Goal: Transaction & Acquisition: Purchase product/service

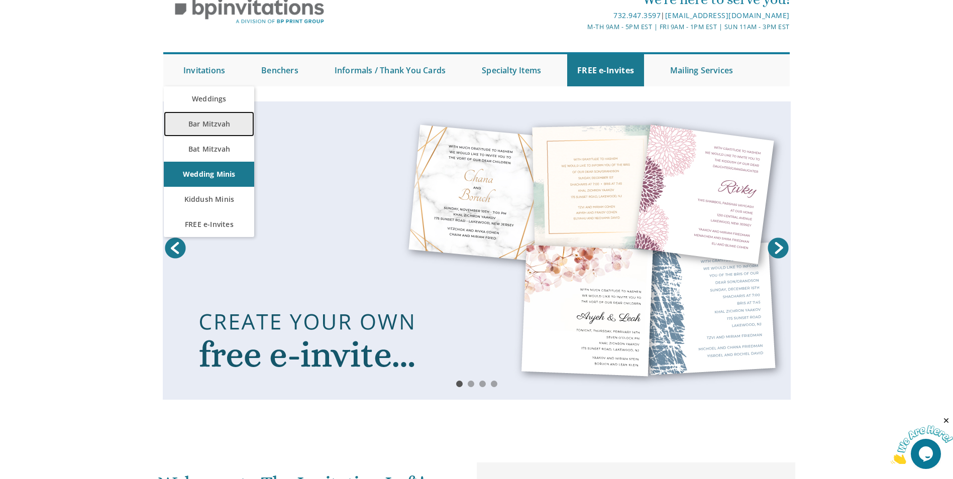
click at [201, 120] on link "Bar Mitzvah" at bounding box center [209, 124] width 90 height 25
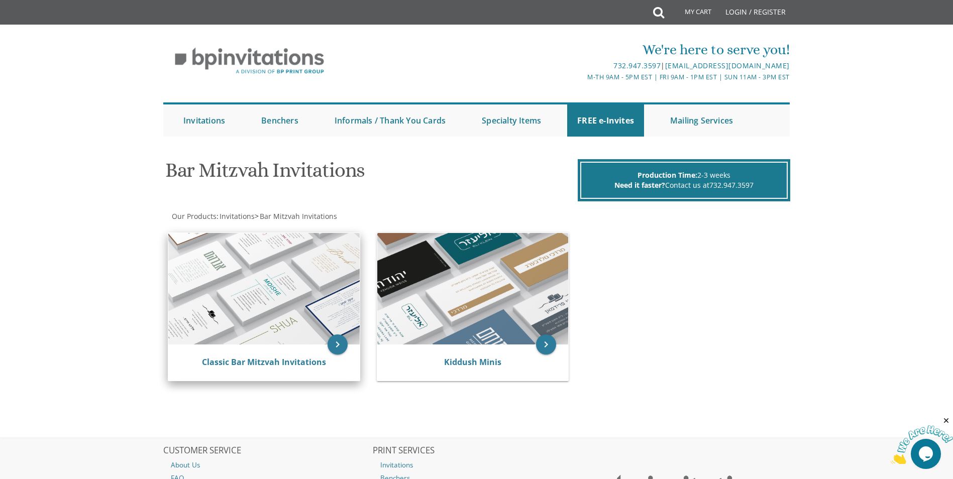
click at [231, 356] on div "Classic Bar Mitzvah Invitations" at bounding box center [263, 363] width 191 height 36
click at [300, 361] on link "Classic Bar Mitzvah Invitations" at bounding box center [264, 362] width 124 height 11
click at [270, 364] on link "Classic Bar Mitzvah Invitations" at bounding box center [264, 362] width 124 height 11
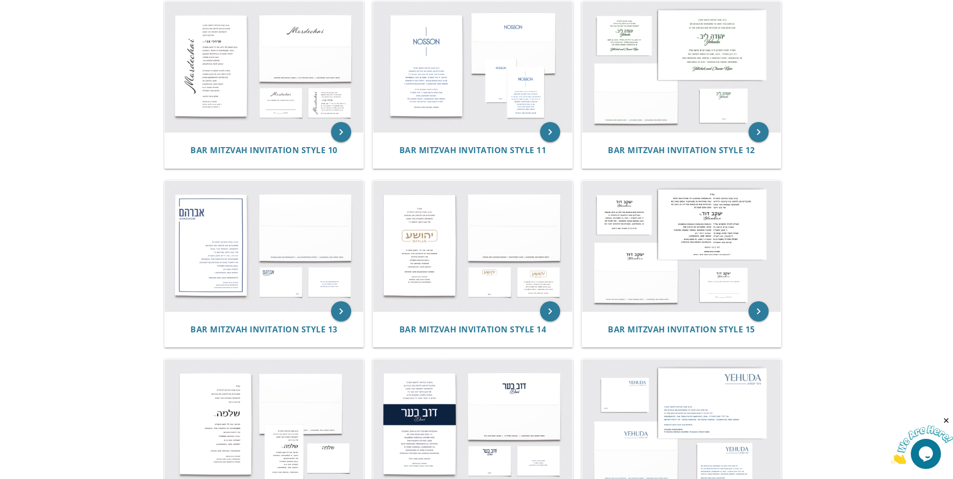
scroll to position [954, 0]
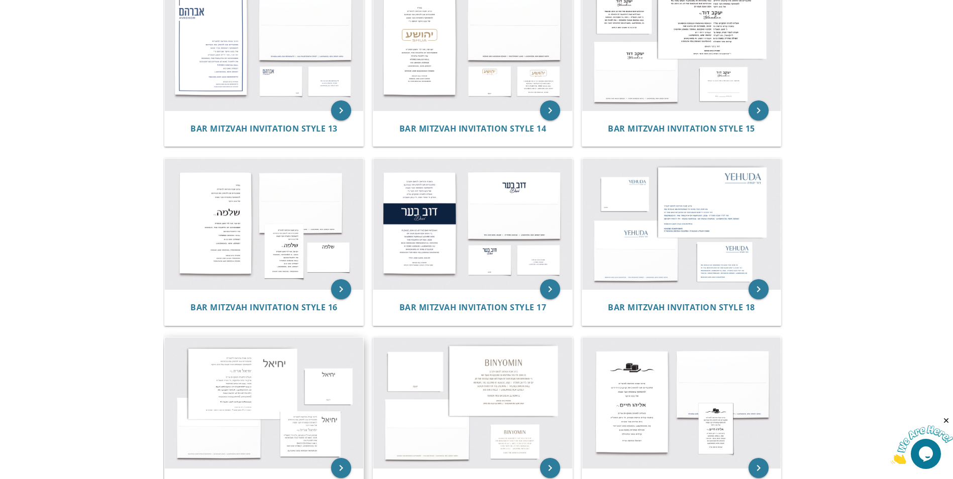
click at [274, 379] on img at bounding box center [264, 403] width 199 height 131
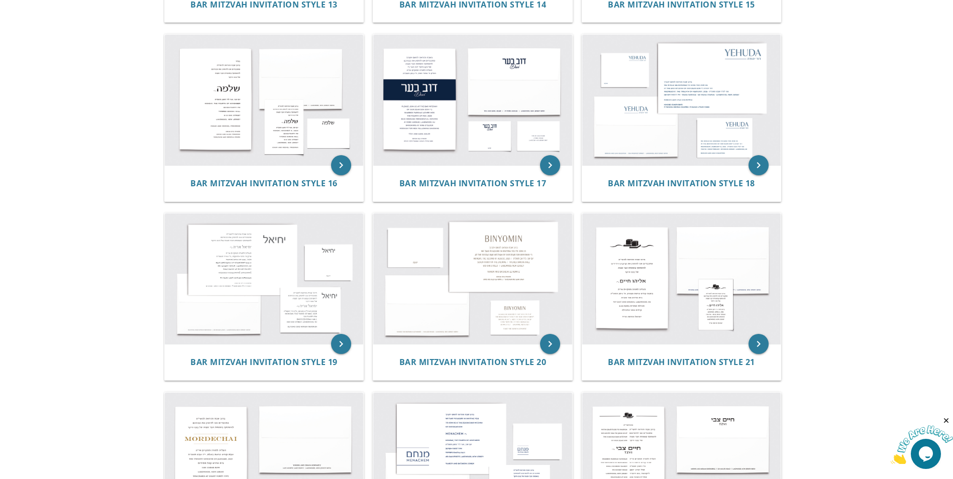
scroll to position [1206, 0]
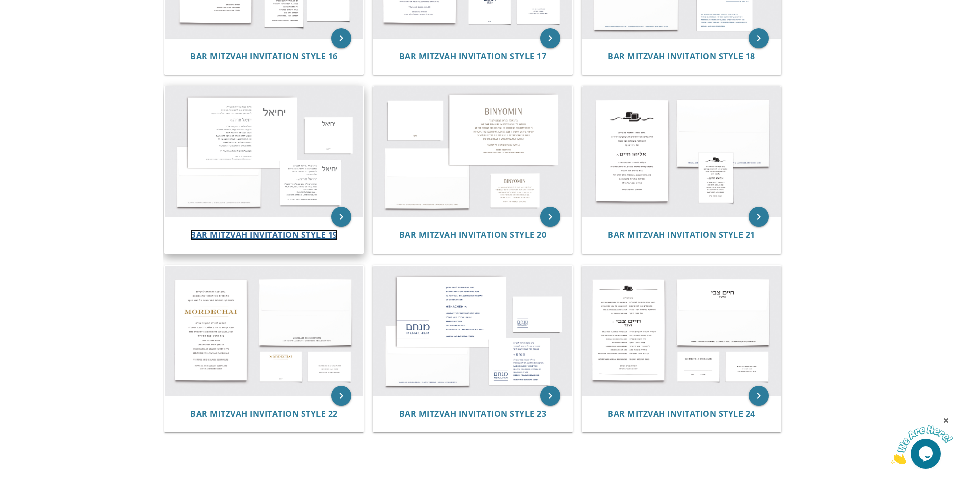
click at [297, 235] on span "Bar Mitzvah Invitation Style 19" at bounding box center [263, 235] width 147 height 11
click at [211, 136] on img at bounding box center [264, 151] width 199 height 131
click at [274, 233] on span "Bar Mitzvah Invitation Style 19" at bounding box center [263, 235] width 147 height 11
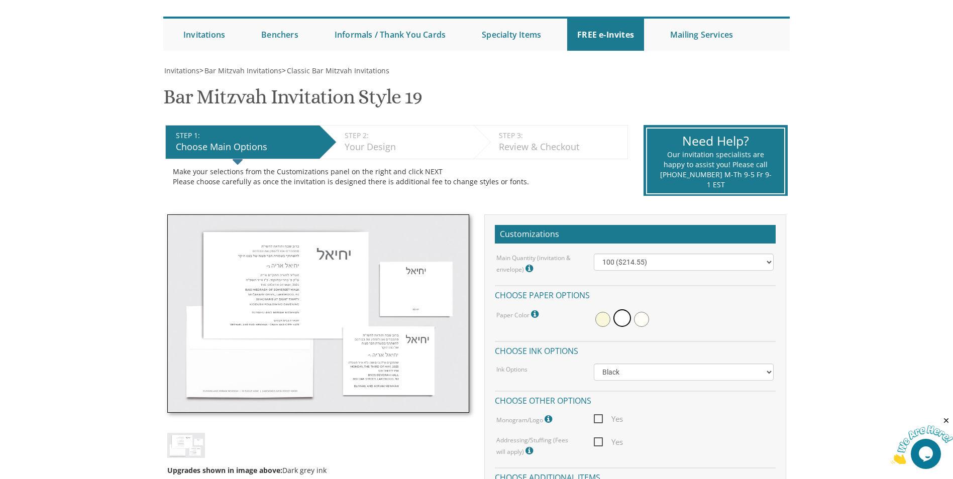
scroll to position [151, 0]
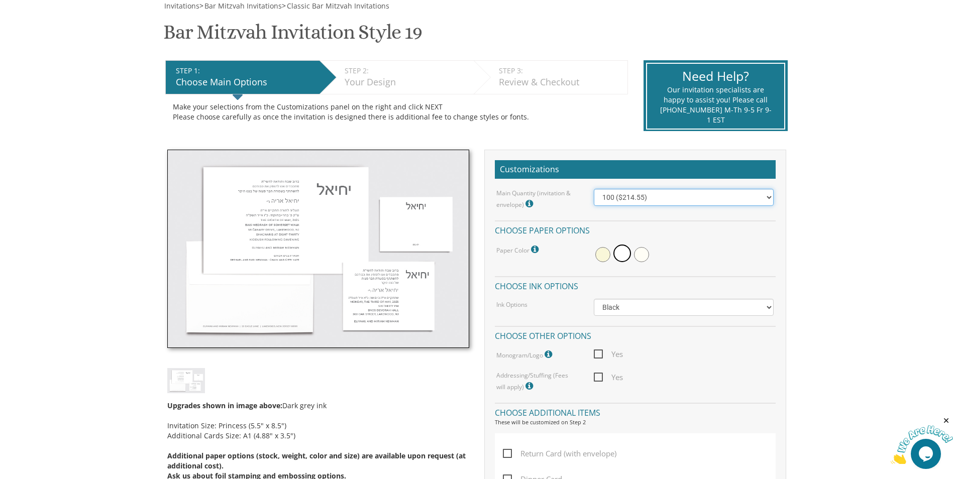
click at [624, 195] on select "100 ($214.55) 200 ($254.60) 300 ($294.25) 400 ($333.55) 500 ($373.90) 600 ($413…" at bounding box center [684, 197] width 180 height 17
select select "400"
click at [594, 189] on select "100 ($214.55) 200 ($254.60) 300 ($294.25) 400 ($333.55) 500 ($373.90) 600 ($413…" at bounding box center [684, 197] width 180 height 17
click at [600, 254] on span at bounding box center [602, 254] width 15 height 15
click at [633, 253] on div at bounding box center [684, 254] width 180 height 23
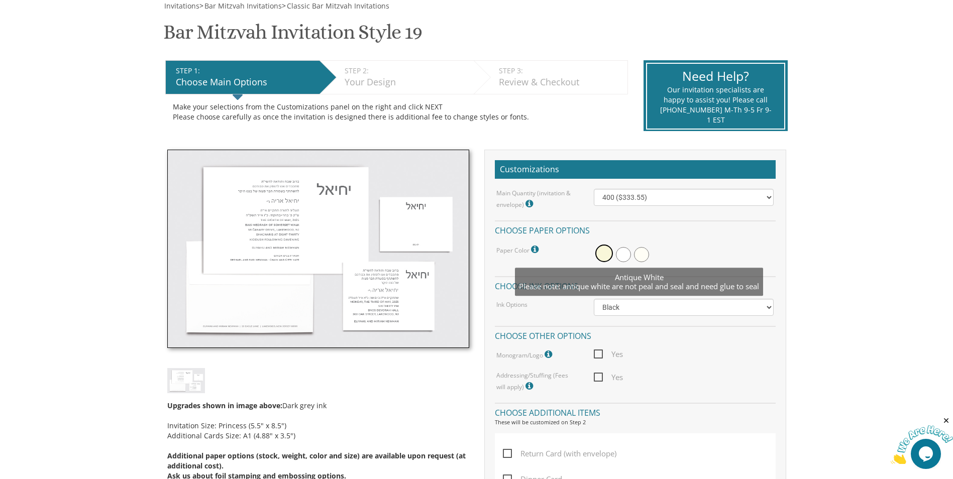
click at [644, 254] on span at bounding box center [641, 254] width 15 height 15
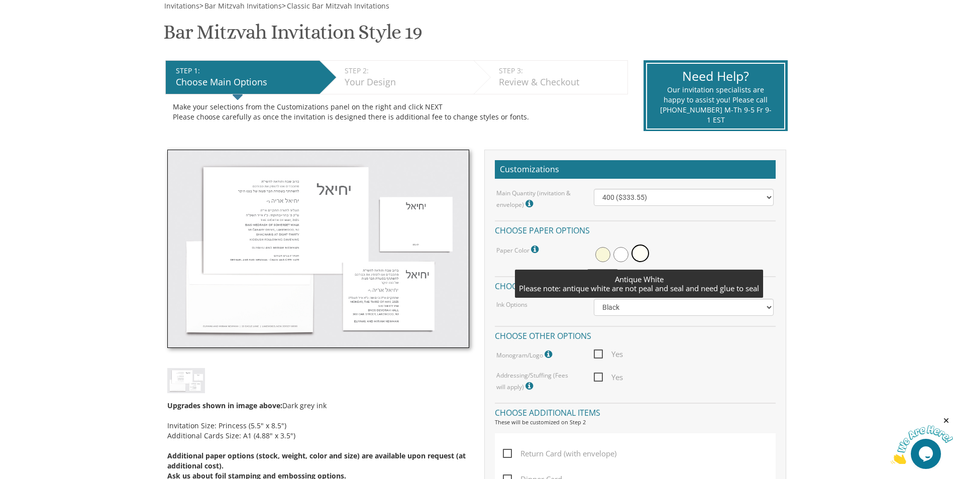
click at [566, 248] on div "Paper Color Please note: antique white are not peal and seal and need glue to s…" at bounding box center [537, 249] width 97 height 13
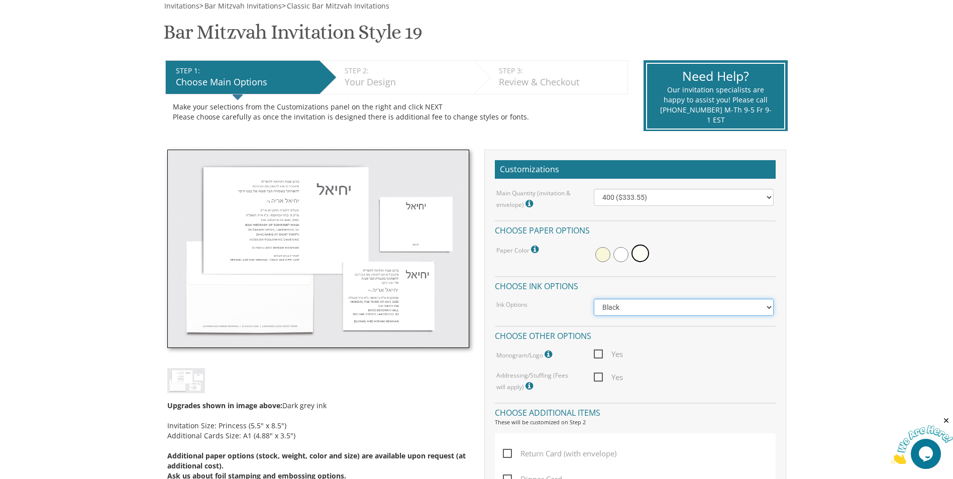
click at [612, 305] on select "Black Colored Ink ($65.00) Black + One Color ($100.00) Two Colors ($165.00)" at bounding box center [684, 307] width 180 height 17
click at [520, 296] on div "Main Quantity (invitation & envelope) Invitation Size: Princess (5.5" x 8.5") 1…" at bounding box center [635, 291] width 281 height 204
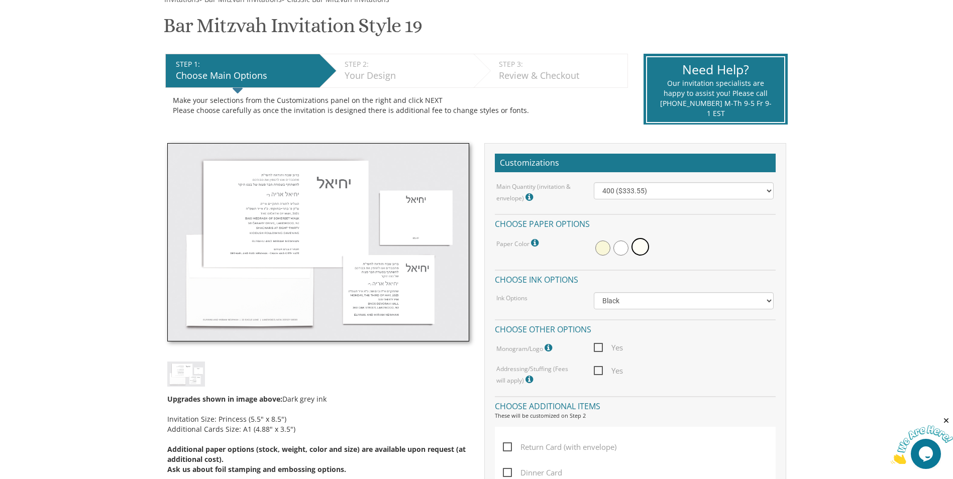
scroll to position [201, 0]
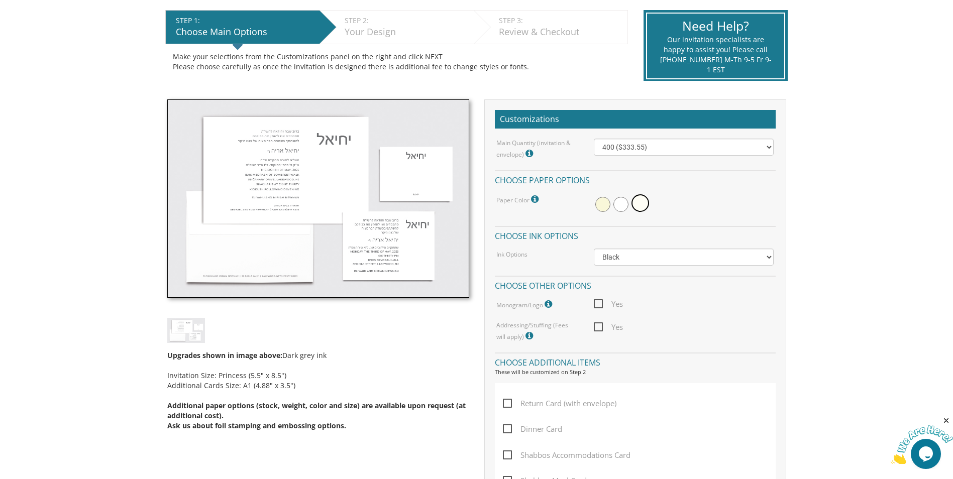
click at [595, 305] on span "Yes" at bounding box center [608, 304] width 29 height 13
click at [595, 305] on input "Yes" at bounding box center [597, 303] width 7 height 7
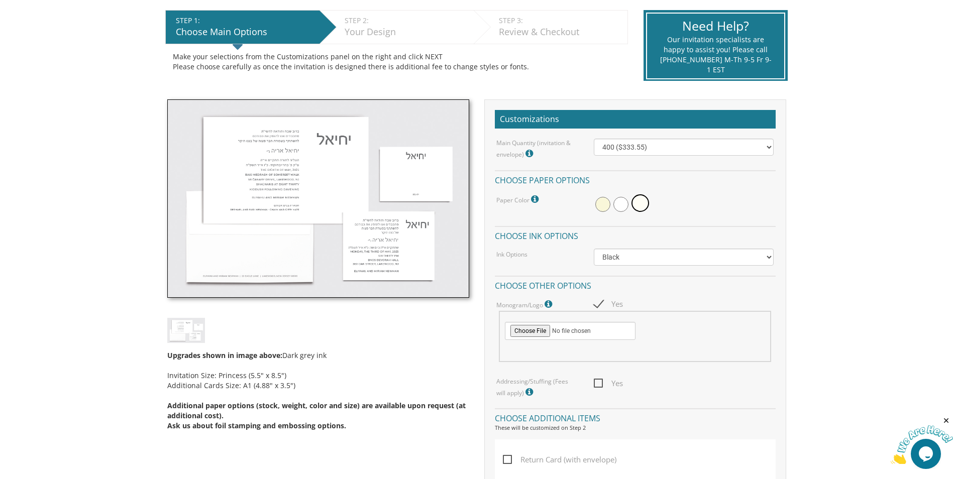
click at [603, 302] on span "Yes" at bounding box center [608, 304] width 29 height 13
click at [600, 302] on input "Yes" at bounding box center [597, 303] width 7 height 7
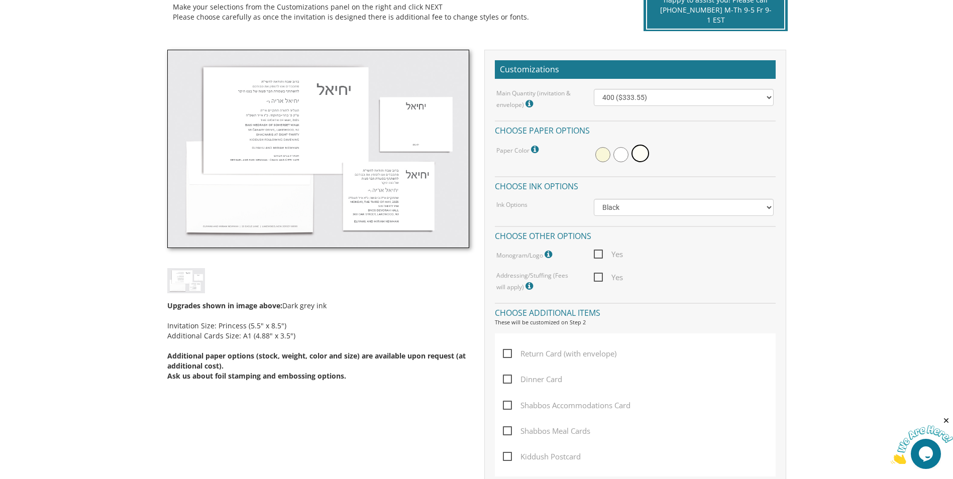
scroll to position [251, 0]
click at [525, 283] on icon at bounding box center [530, 285] width 10 height 9
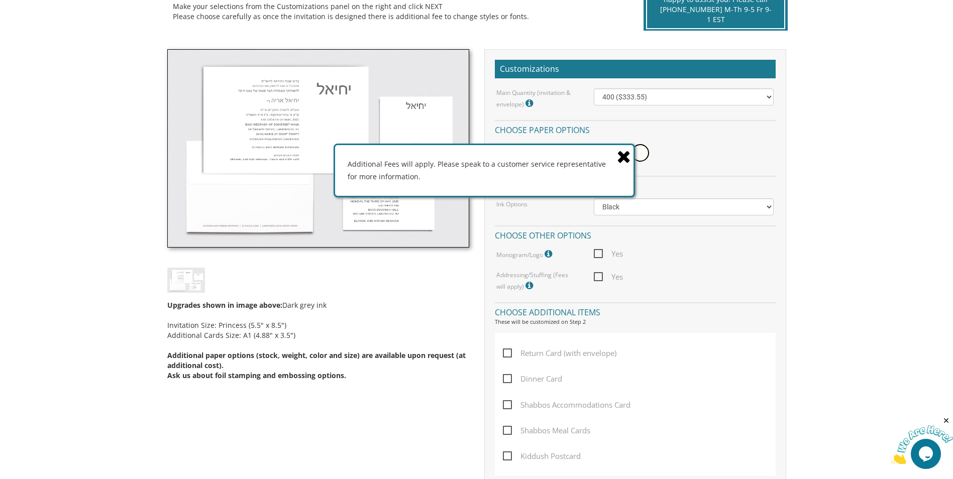
click at [625, 150] on icon at bounding box center [624, 157] width 14 height 18
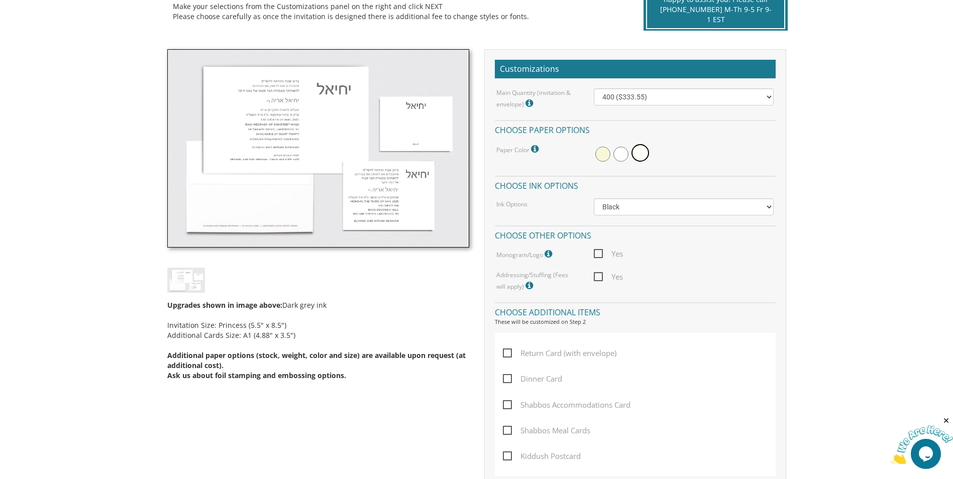
click at [600, 252] on span "Yes" at bounding box center [608, 254] width 29 height 13
click at [600, 252] on input "Yes" at bounding box center [597, 253] width 7 height 7
checkbox input "true"
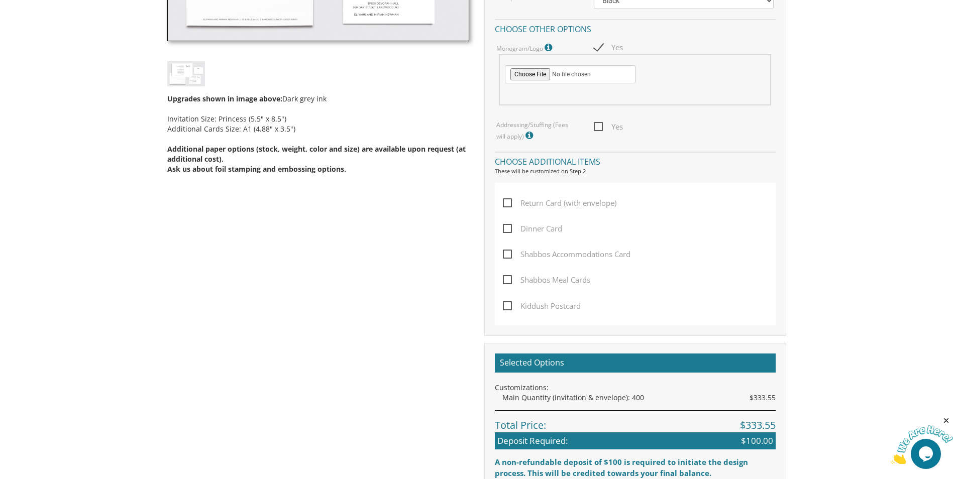
scroll to position [452, 0]
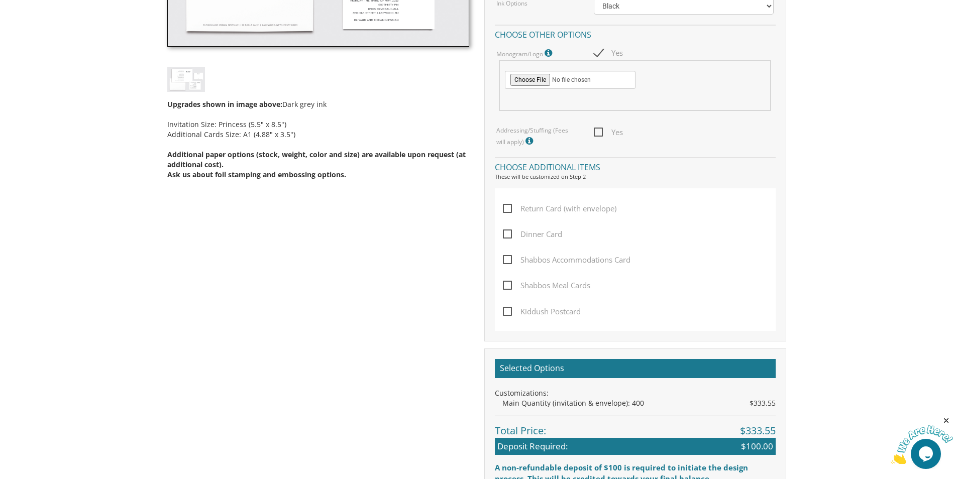
click at [564, 210] on span "Return Card (with envelope)" at bounding box center [560, 208] width 114 height 13
click at [509, 210] on input "Return Card (with envelope)" at bounding box center [506, 207] width 7 height 7
checkbox input "true"
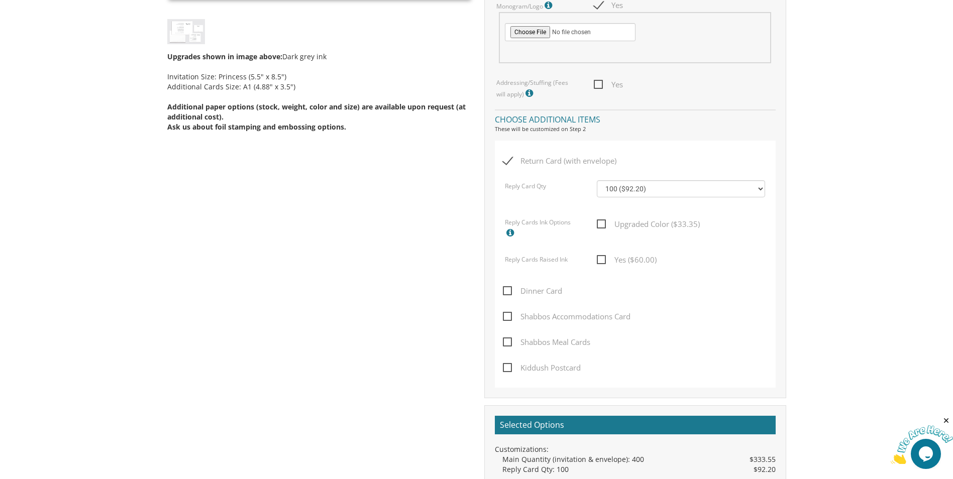
scroll to position [502, 0]
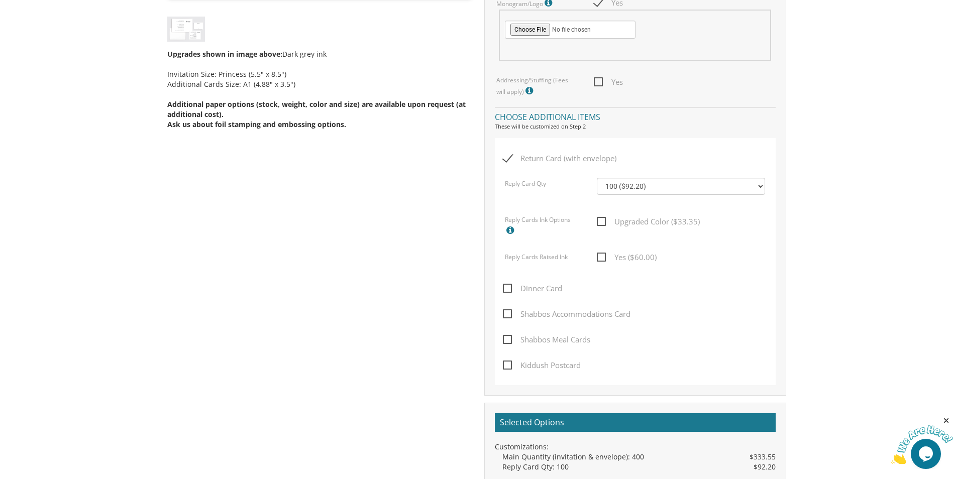
click at [560, 289] on span "Dinner Card" at bounding box center [532, 288] width 59 height 13
click at [509, 289] on input "Dinner Card" at bounding box center [506, 287] width 7 height 7
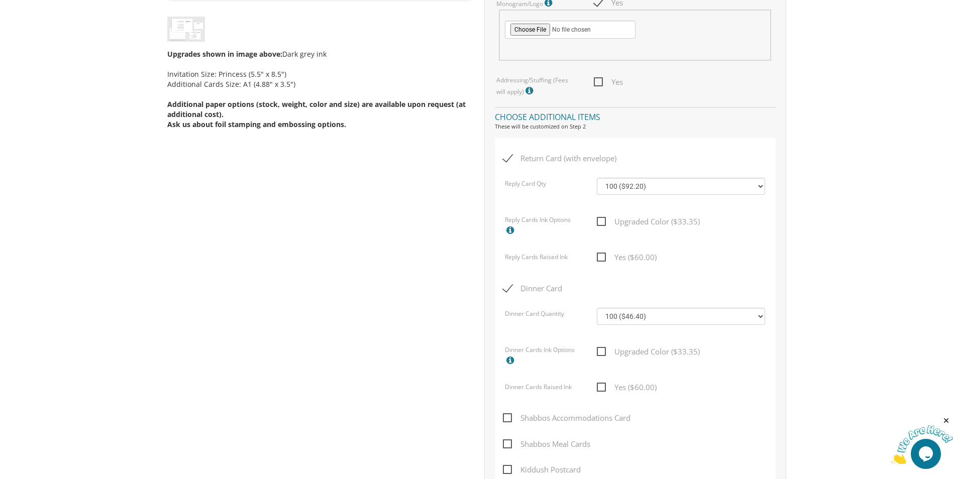
click at [553, 286] on span "Dinner Card" at bounding box center [532, 288] width 59 height 13
click at [509, 286] on input "Dinner Card" at bounding box center [506, 287] width 7 height 7
checkbox input "false"
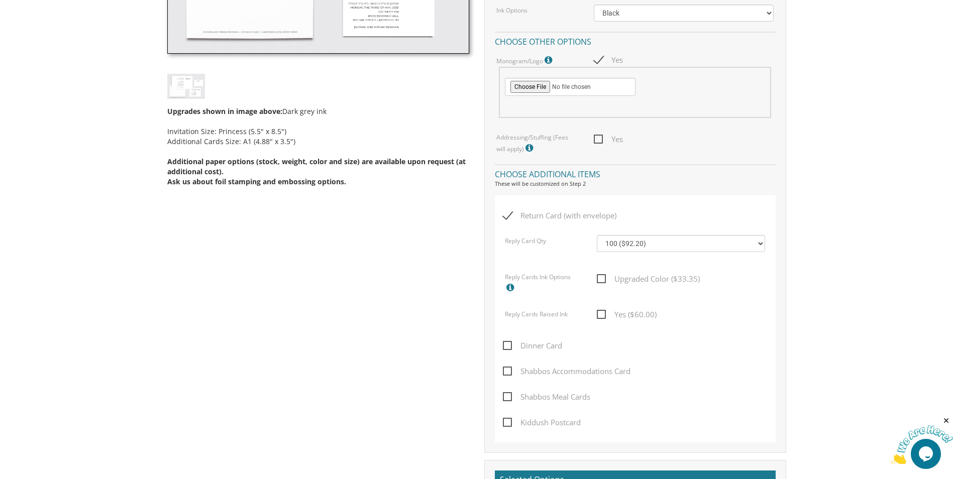
scroll to position [402, 0]
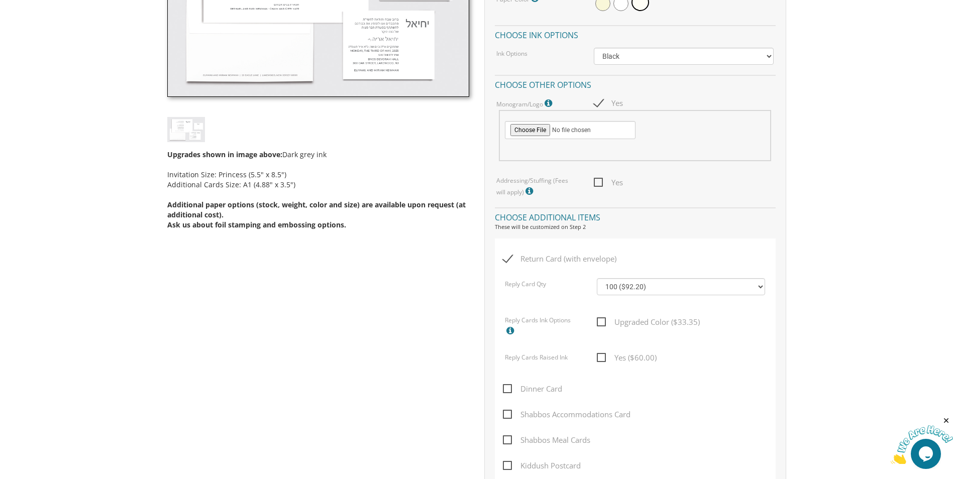
click at [601, 183] on span "Yes" at bounding box center [608, 182] width 29 height 13
click at [600, 183] on input "Yes" at bounding box center [597, 181] width 7 height 7
checkbox input "true"
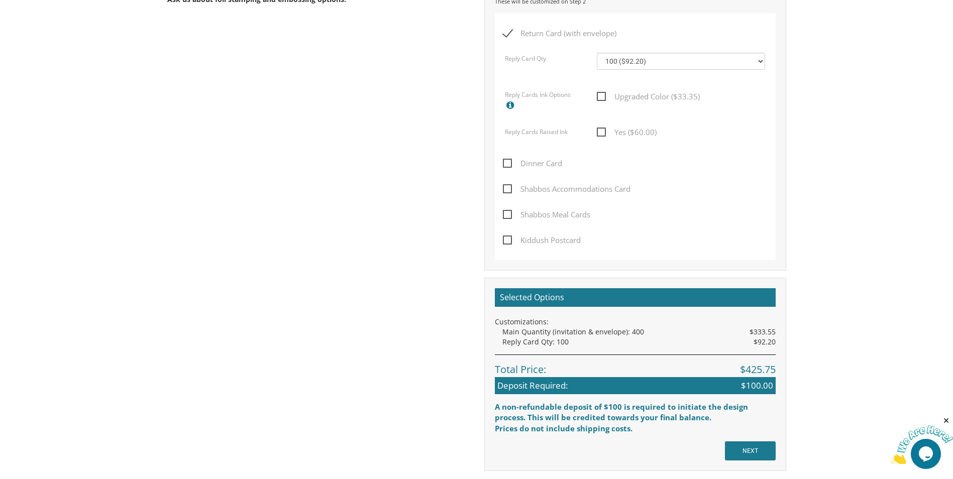
scroll to position [603, 0]
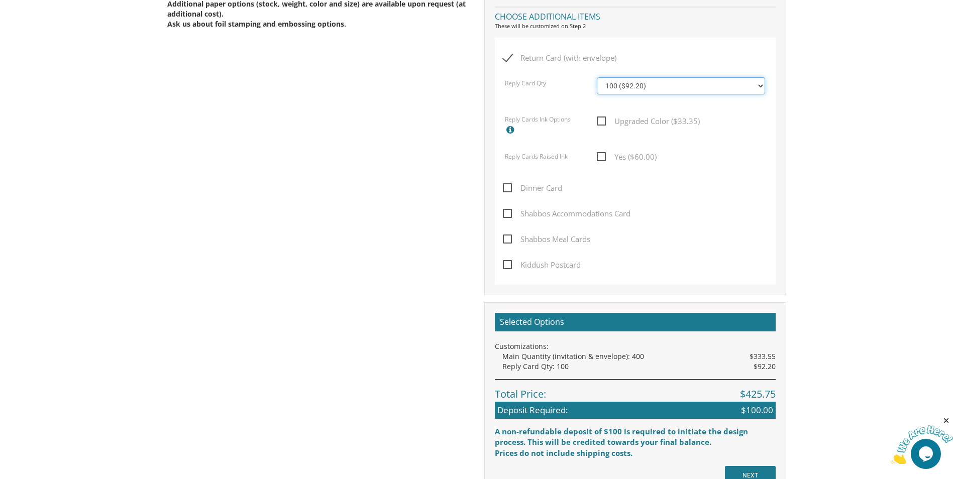
click at [636, 84] on select "100 ($92.20) 200 ($119.30) 300 ($141.90) 400 ($168.75) 500 ($191.00) 600 ($217.…" at bounding box center [681, 85] width 168 height 17
click at [597, 77] on select "100 ($92.20) 200 ($119.30) 300 ($141.90) 400 ($168.75) 500 ($191.00) 600 ($217.…" at bounding box center [681, 85] width 168 height 17
click at [618, 84] on select "100 ($92.20) 200 ($119.30) 300 ($141.90) 400 ($168.75) 500 ($191.00) 600 ($217.…" at bounding box center [681, 85] width 168 height 17
select select "400"
click at [597, 77] on select "100 ($92.20) 200 ($119.30) 300 ($141.90) 400 ($168.75) 500 ($191.00) 600 ($217.…" at bounding box center [681, 85] width 168 height 17
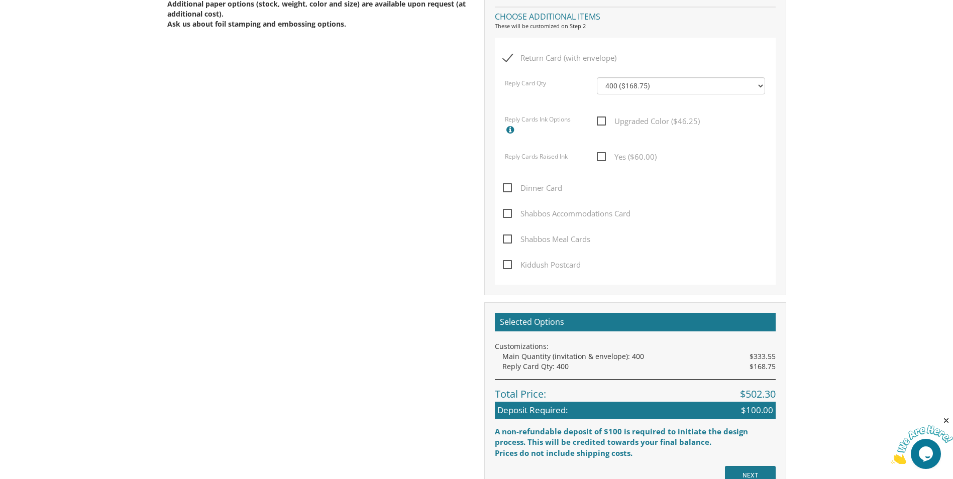
click at [883, 174] on body "My Cart {{shoppingcart.totalQuantityDisplay}} Total: {{shoppingcart.subtotal}} …" at bounding box center [476, 134] width 953 height 1474
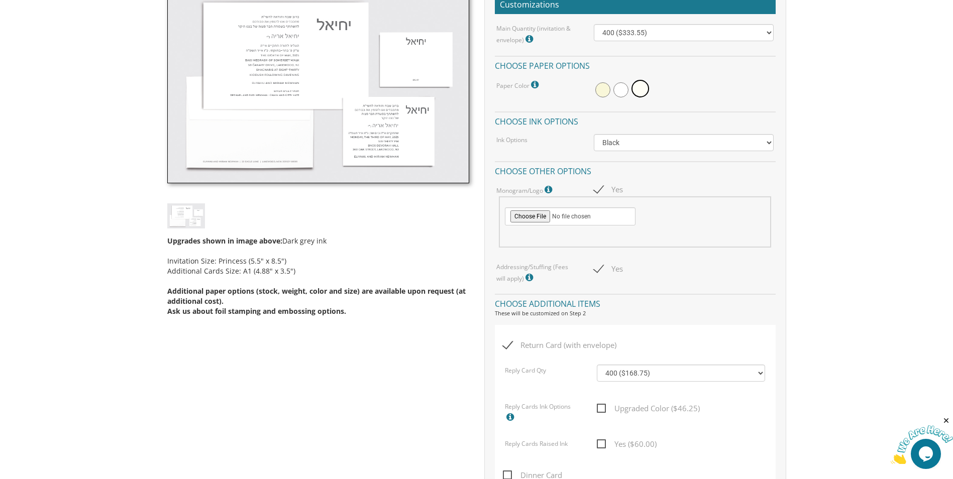
scroll to position [291, 0]
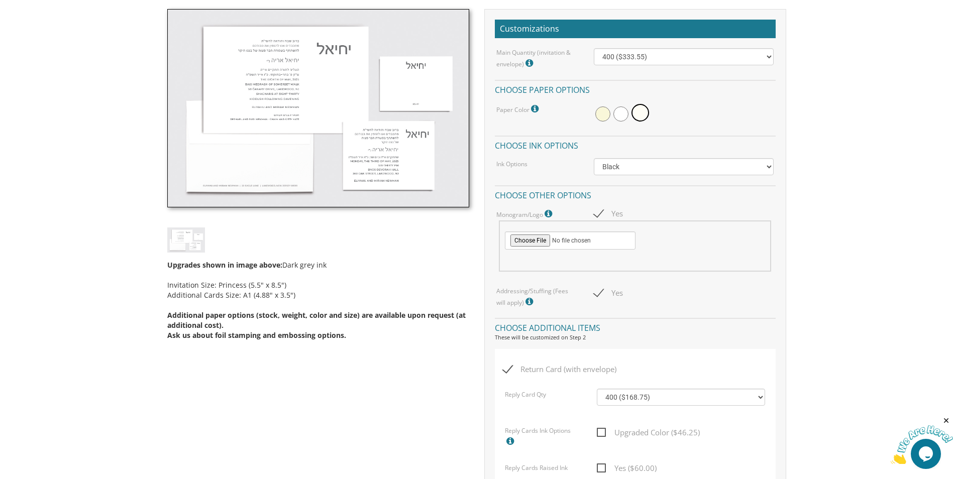
click at [508, 164] on label "Ink Options" at bounding box center [511, 164] width 31 height 9
click at [637, 171] on select "Black Colored Ink ($65.00) Black + One Color ($100.00) Two Colors ($165.00)" at bounding box center [684, 166] width 180 height 17
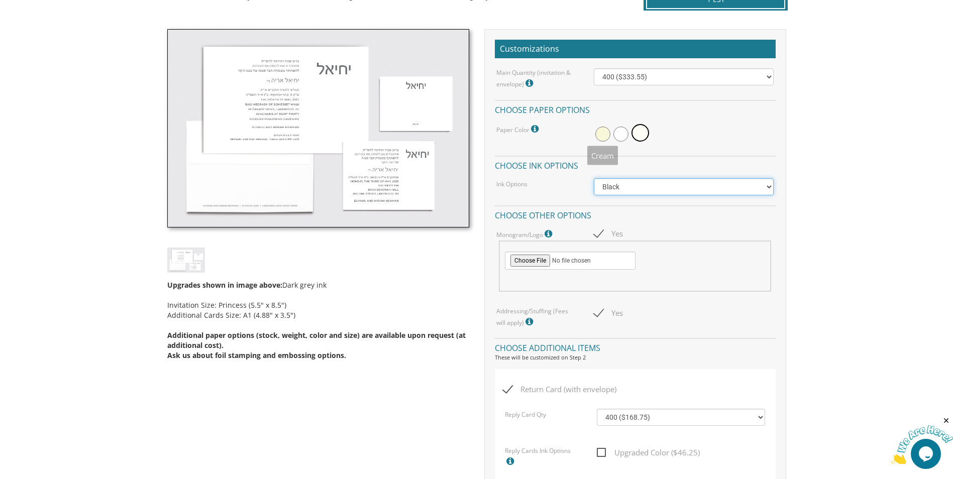
scroll to position [191, 0]
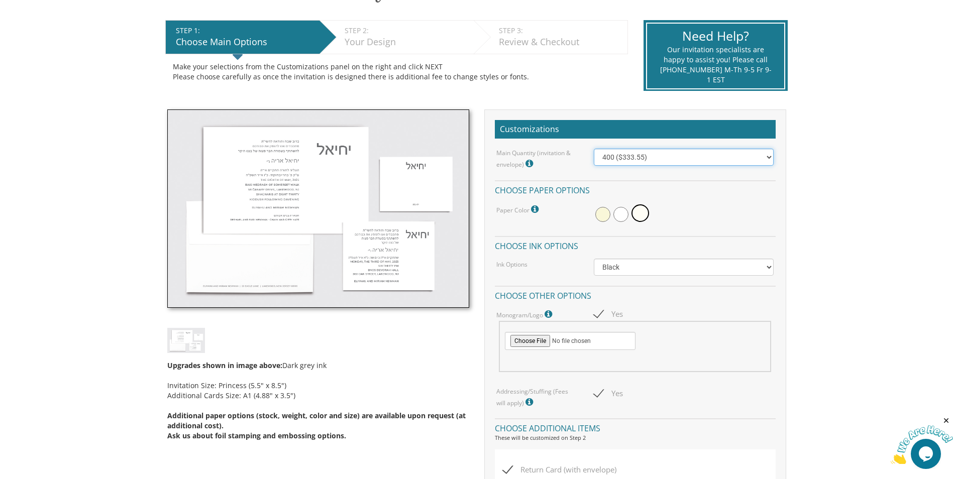
click at [629, 160] on select "100 ($214.55) 200 ($254.60) 300 ($294.25) 400 ($333.55) 500 ($373.90) 600 ($413…" at bounding box center [684, 157] width 180 height 17
select select "300"
click at [594, 149] on select "100 ($214.55) 200 ($254.60) 300 ($294.25) 400 ($333.55) 500 ($373.90) 600 ($413…" at bounding box center [684, 157] width 180 height 17
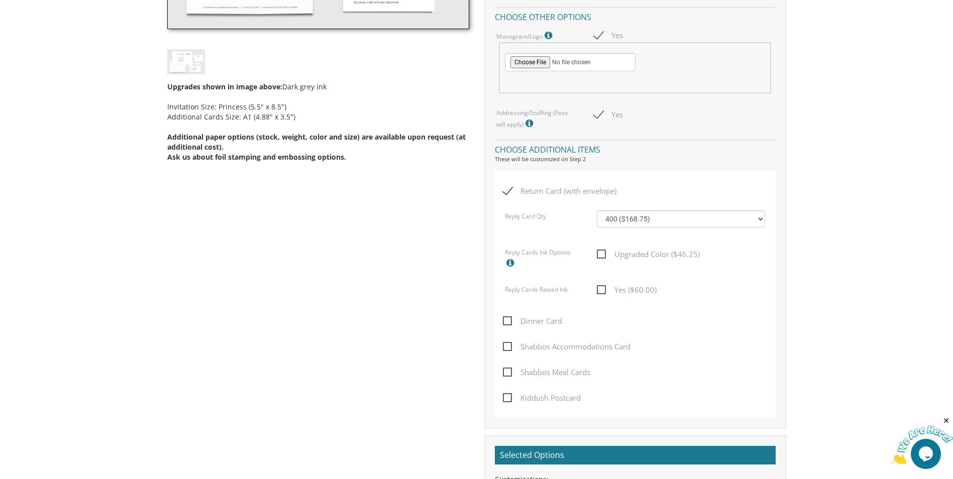
scroll to position [492, 0]
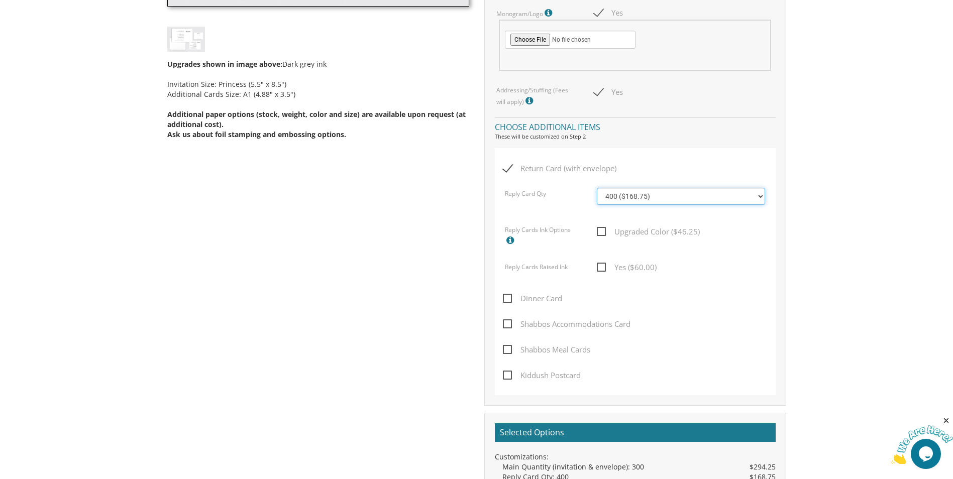
drag, startPoint x: 653, startPoint y: 198, endPoint x: 654, endPoint y: 206, distance: 8.6
click at [653, 198] on select "100 ($92.20) 200 ($119.30) 300 ($141.90) 400 ($168.75) 500 ($191.00) 600 ($217.…" at bounding box center [681, 196] width 168 height 17
select select "300"
click at [597, 188] on select "100 ($92.20) 200 ($119.30) 300 ($141.90) 400 ($168.75) 500 ($191.00) 600 ($217.…" at bounding box center [681, 196] width 168 height 17
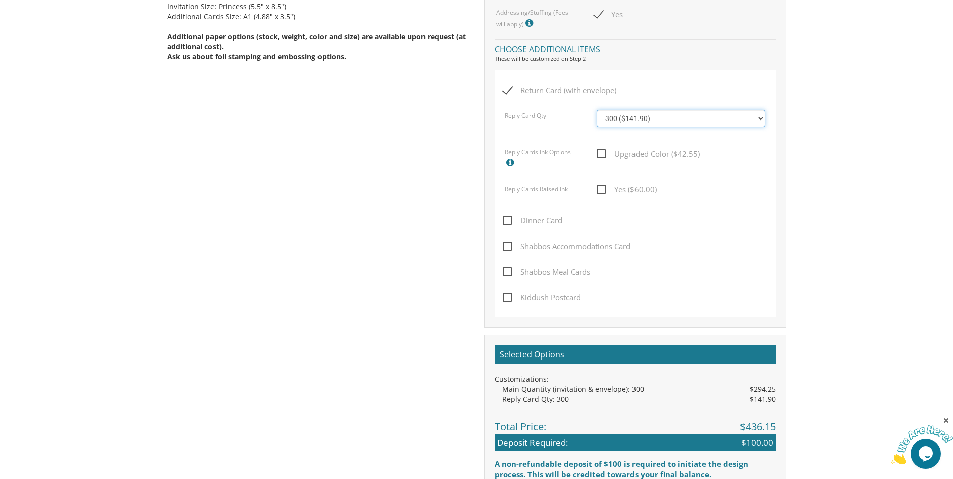
scroll to position [593, 0]
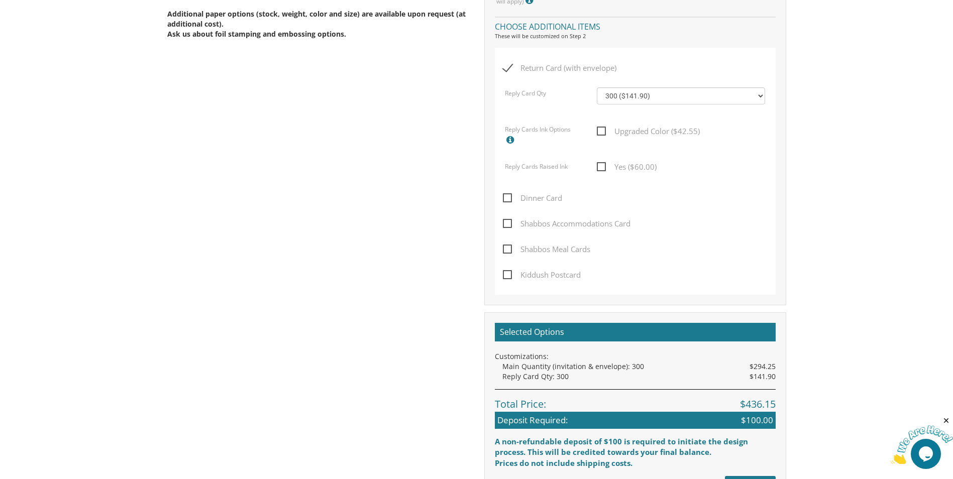
click at [539, 203] on span "Dinner Card" at bounding box center [532, 198] width 59 height 13
click at [509, 200] on input "Dinner Card" at bounding box center [506, 197] width 7 height 7
click at [550, 201] on span "Dinner Card" at bounding box center [532, 198] width 59 height 13
click at [509, 200] on input "Dinner Card" at bounding box center [506, 197] width 7 height 7
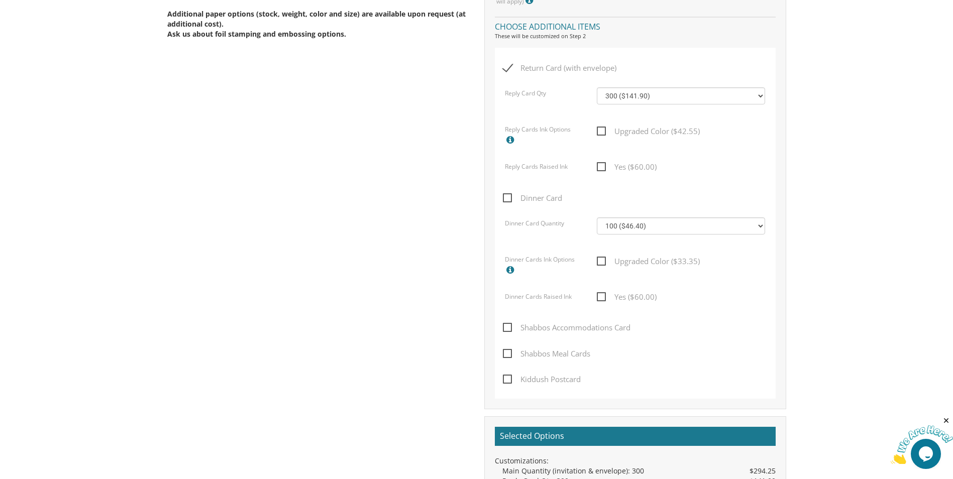
click at [550, 201] on span "Dinner Card" at bounding box center [532, 198] width 59 height 13
click at [509, 200] on input "Dinner Card" at bounding box center [506, 197] width 7 height 7
checkbox input "true"
click at [623, 227] on select "100 ($46.40) 200 ($55.20) 300 ($61.85) 400 ($70.60) 500 ($77.20) 600 ($85.95) 7…" at bounding box center [681, 225] width 168 height 17
click at [647, 231] on select "100 ($46.40) 200 ($55.20) 300 ($61.85) 400 ($70.60) 500 ($77.20) 600 ($85.95) 7…" at bounding box center [681, 225] width 168 height 17
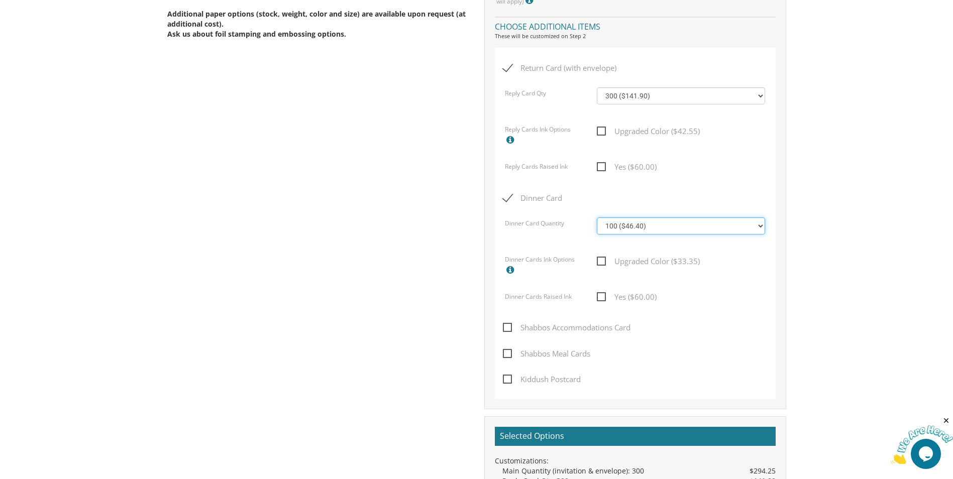
select select "300"
click at [597, 217] on select "100 ($46.40) 200 ($55.20) 300 ($61.85) 400 ($70.60) 500 ($77.20) 600 ($85.95) 7…" at bounding box center [681, 225] width 168 height 17
click at [510, 199] on span "Dinner Card" at bounding box center [532, 198] width 59 height 13
click at [509, 199] on input "Dinner Card" at bounding box center [506, 197] width 7 height 7
checkbox input "false"
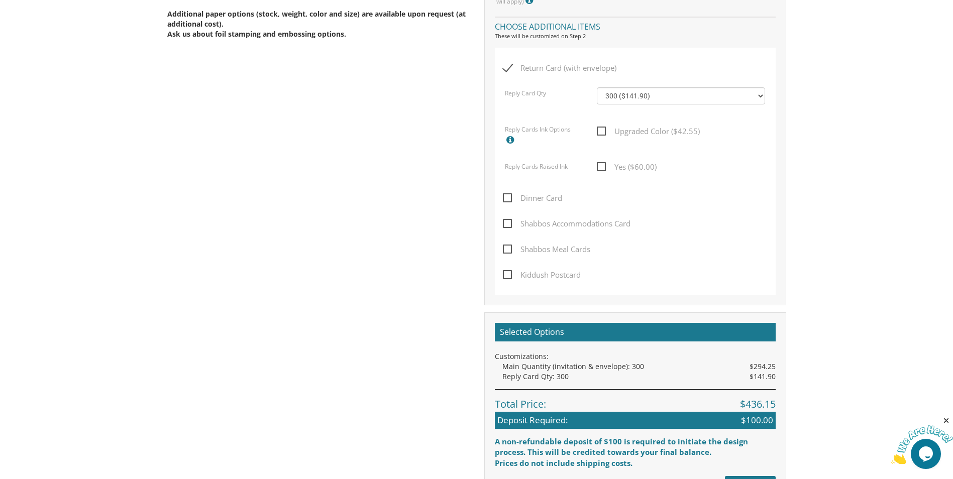
click at [512, 278] on span "Kiddush Postcard" at bounding box center [542, 275] width 78 height 13
click at [509, 277] on input "Kiddush Postcard" at bounding box center [506, 274] width 7 height 7
checkbox input "true"
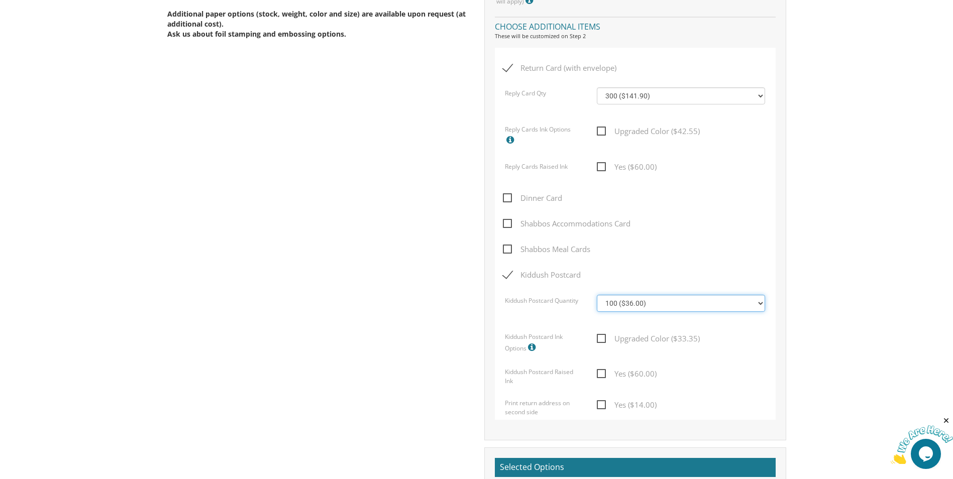
click at [638, 311] on select "100 ($36.00) 200 ($42.00) 300 ($48.00) 400 ($54.00) 500 ($60.00) 600 ($66.00) 7…" at bounding box center [681, 303] width 168 height 17
select select "300"
click at [597, 295] on select "100 ($36.00) 200 ($42.00) 300 ($48.00) 400 ($54.00) 500 ($60.00) 600 ($66.00) 7…" at bounding box center [681, 303] width 168 height 17
click at [934, 228] on body "My Cart {{shoppingcart.totalQuantityDisplay}} Total: {{shoppingcart.subtotal}} …" at bounding box center [476, 216] width 953 height 1619
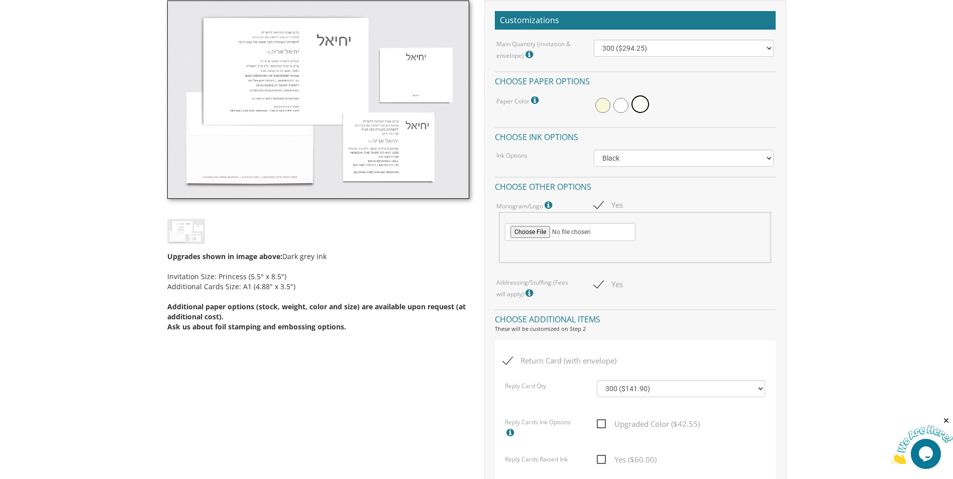
scroll to position [291, 0]
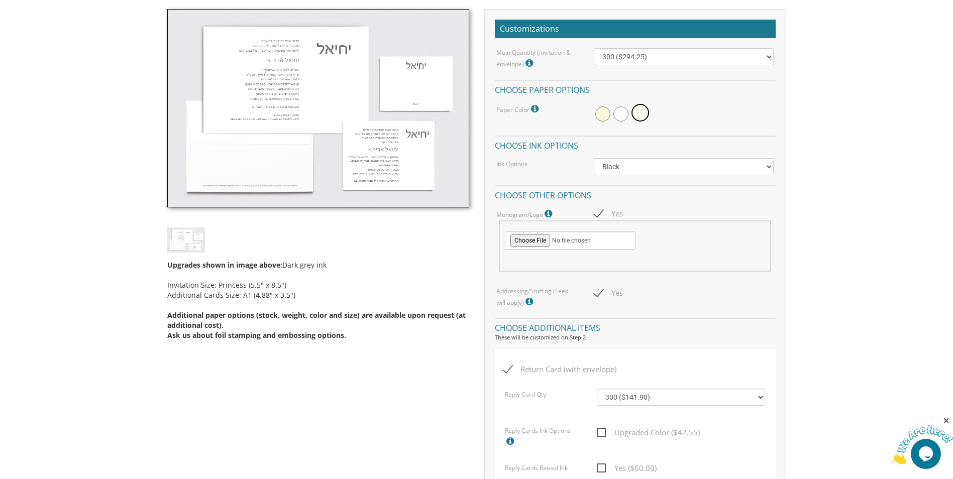
click at [549, 208] on span at bounding box center [549, 213] width 10 height 12
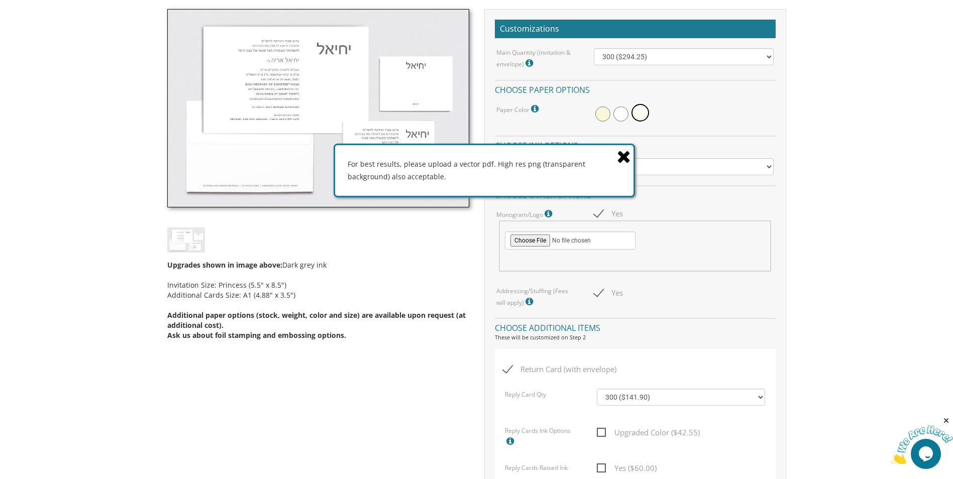
click at [628, 158] on icon at bounding box center [624, 157] width 14 height 18
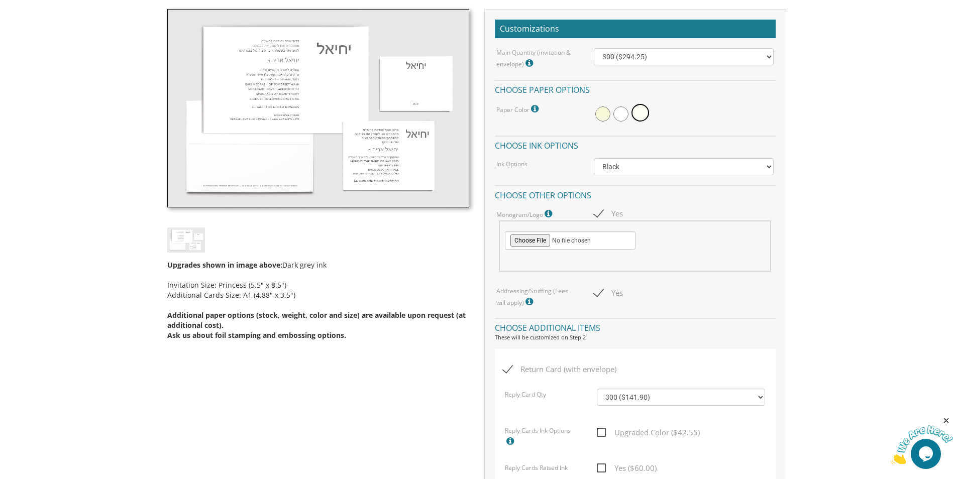
click at [311, 398] on div "Upgrades shown in image above: Dark grey ink Invitation Size: Princess (5.5" x …" at bounding box center [477, 481] width 634 height 944
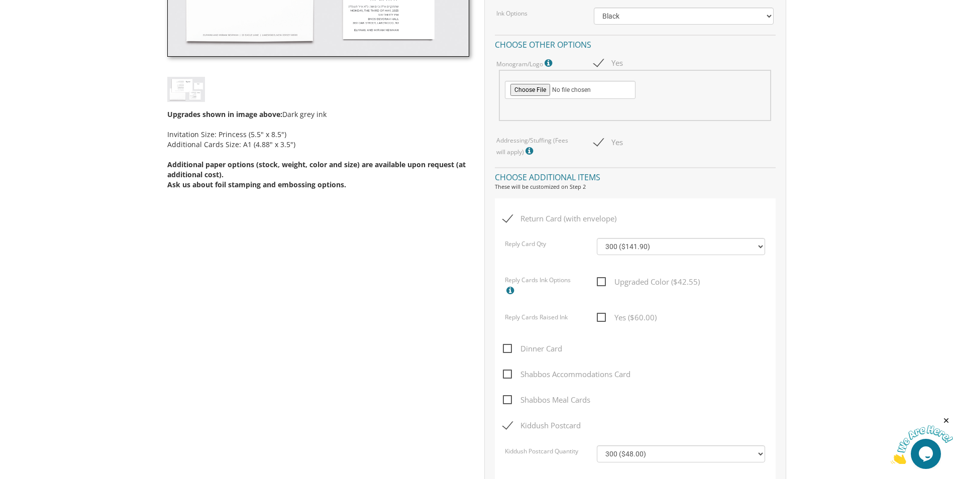
click at [596, 146] on span "Yes" at bounding box center [608, 142] width 29 height 13
click at [596, 145] on input "Yes" at bounding box center [597, 141] width 7 height 7
checkbox input "false"
click at [525, 155] on icon at bounding box center [530, 151] width 10 height 9
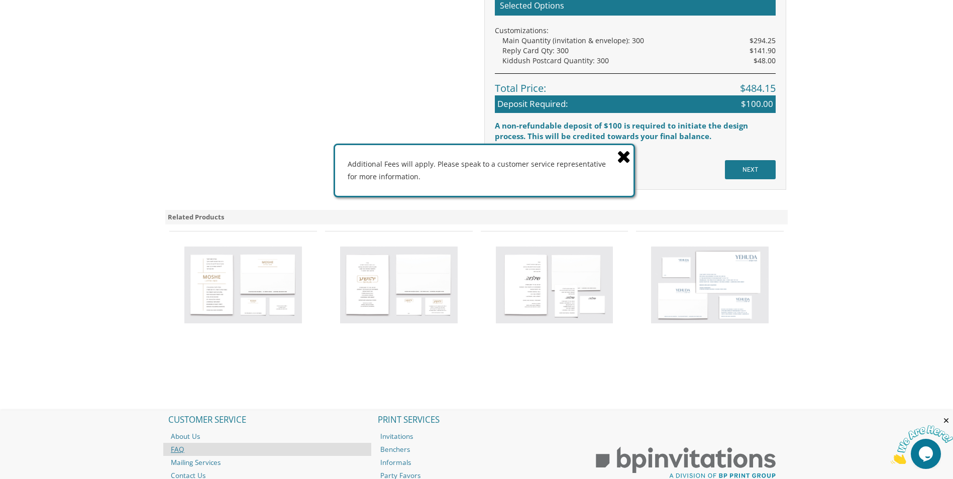
scroll to position [1140, 0]
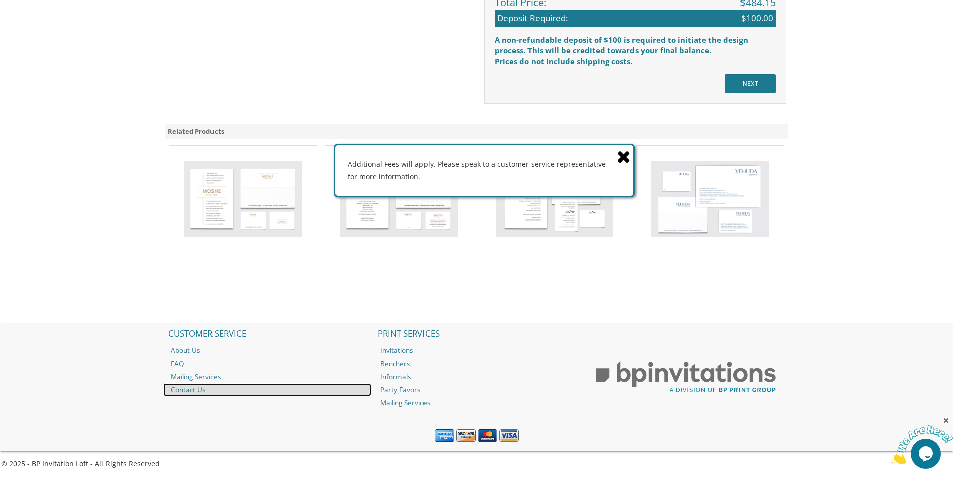
click at [198, 385] on link "Contact Us" at bounding box center [267, 389] width 208 height 13
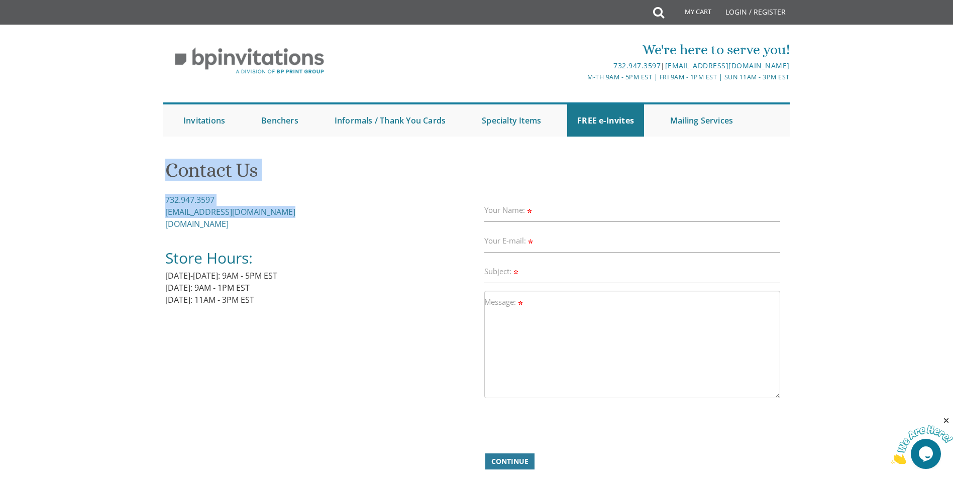
drag, startPoint x: 308, startPoint y: 215, endPoint x: 164, endPoint y: 211, distance: 144.2
click at [164, 211] on div "Contact Us 732.947.3597 [EMAIL_ADDRESS][DOMAIN_NAME] [DOMAIN_NAME] Store Hours:…" at bounding box center [476, 320] width 626 height 337
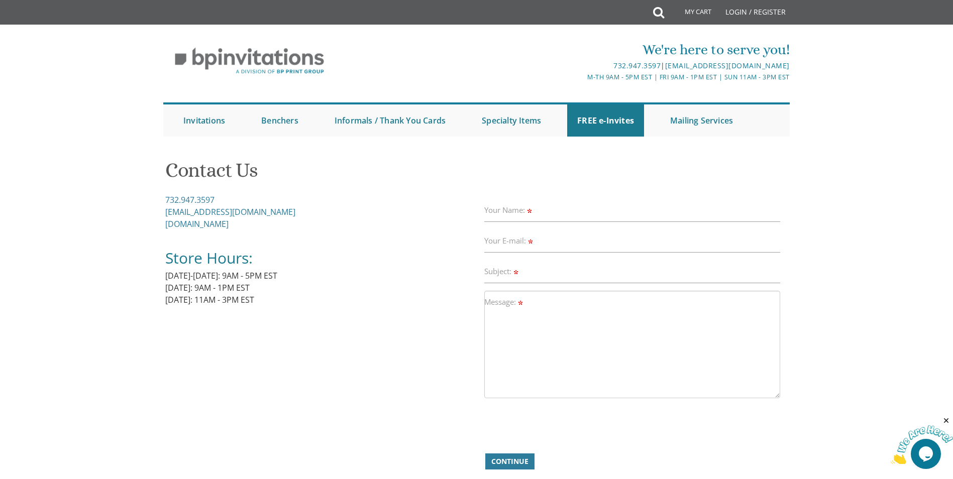
click at [293, 219] on div "732.947.3597 Invitations@BPPrintGroup.com BPPrintGroup.com Store Hours: Monday-…" at bounding box center [320, 256] width 311 height 124
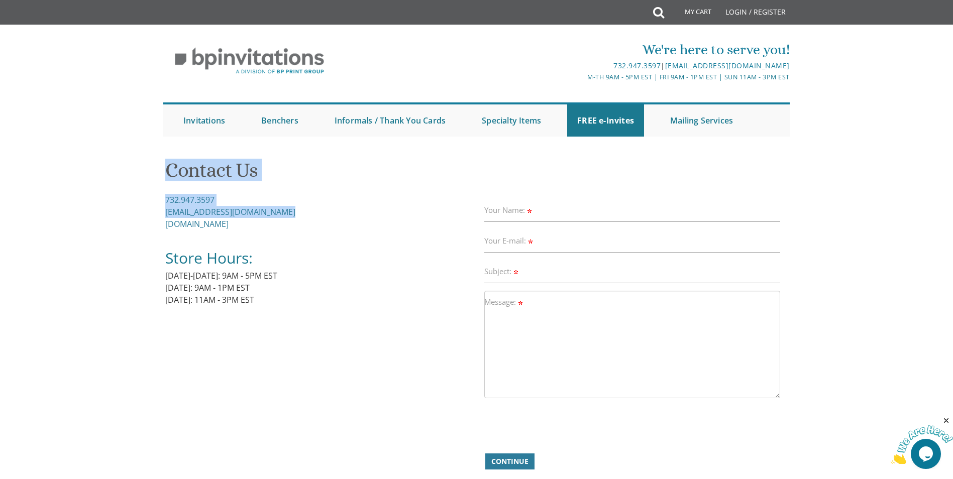
drag, startPoint x: 285, startPoint y: 213, endPoint x: 164, endPoint y: 211, distance: 121.6
click at [164, 211] on div "Contact Us 732.947.3597 Invitations@BPPrintGroup.com BPPrintGroup.com Store Hou…" at bounding box center [476, 320] width 626 height 337
drag, startPoint x: 164, startPoint y: 211, endPoint x: 118, endPoint y: 217, distance: 46.5
click at [154, 213] on body "My Cart Total: View Cart Item(s) Submit My Cart Total: View Cart Item(s) Login …" at bounding box center [476, 344] width 953 height 689
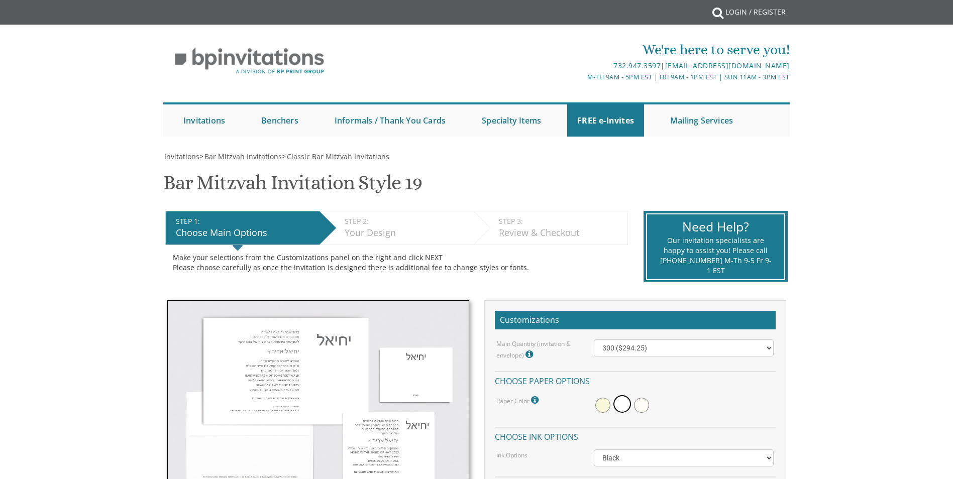
select select "300"
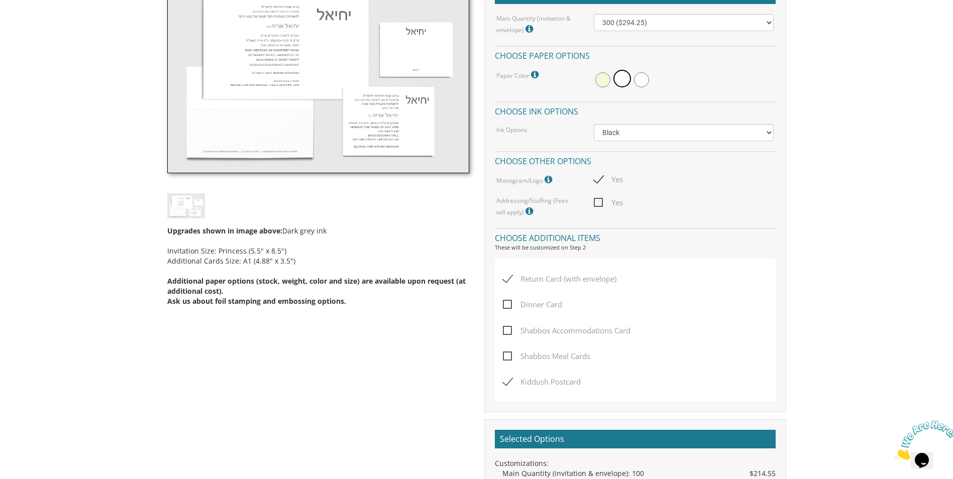
scroll to position [322, 0]
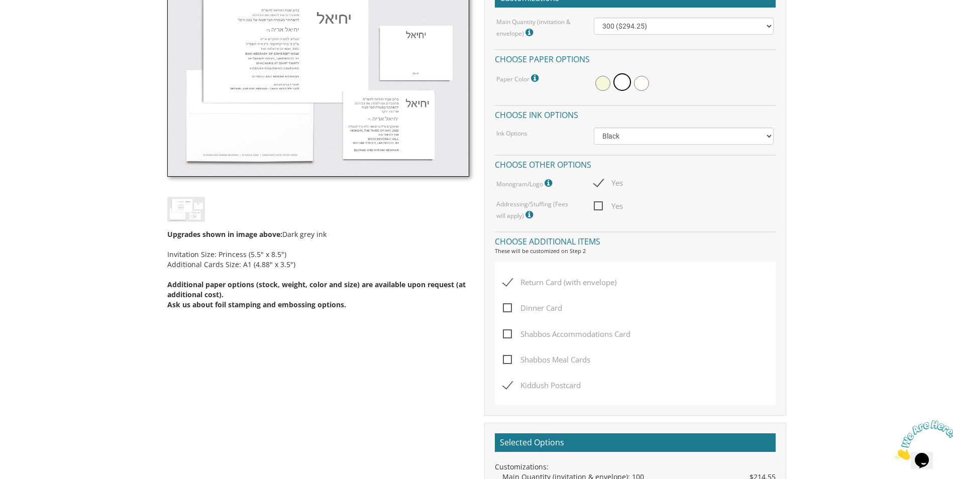
click at [514, 287] on span "Return Card (with envelope)" at bounding box center [560, 282] width 114 height 13
click at [509, 285] on input "Return Card (with envelope)" at bounding box center [506, 281] width 7 height 7
click at [513, 285] on span "Return Card (with envelope)" at bounding box center [560, 282] width 114 height 13
click at [509, 285] on input "Return Card (with envelope)" at bounding box center [506, 281] width 7 height 7
checkbox input "true"
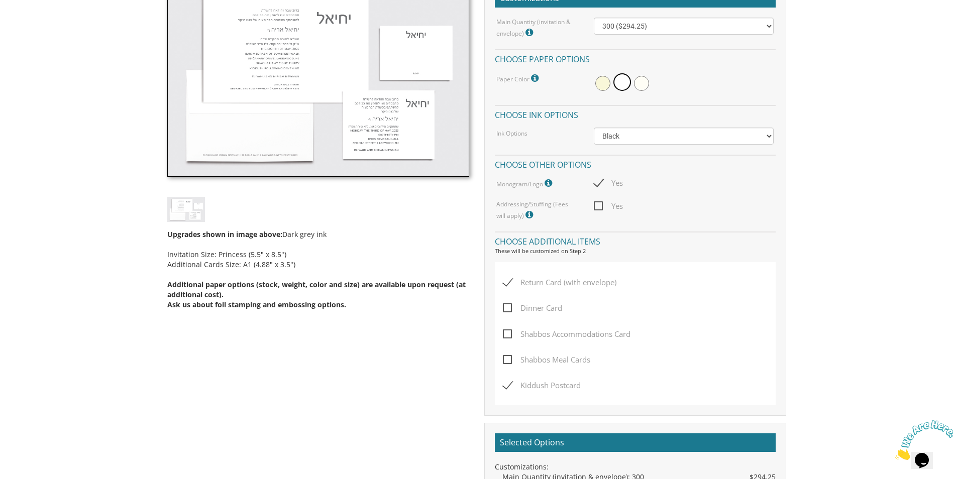
scroll to position [523, 0]
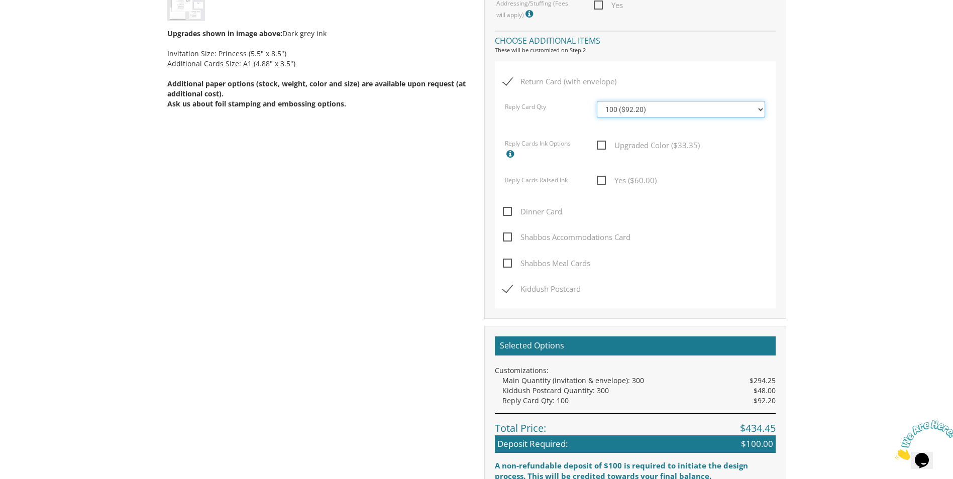
drag, startPoint x: 618, startPoint y: 113, endPoint x: 618, endPoint y: 119, distance: 6.0
click at [618, 113] on select "100 ($92.20) 200 ($119.30) 300 ($141.90) 400 ($168.75) 500 ($191.00) 600 ($217.…" at bounding box center [681, 109] width 168 height 17
select select "300"
click at [597, 101] on select "100 ($92.20) 200 ($119.30) 300 ($141.90) 400 ($168.75) 500 ($191.00) 600 ($217.…" at bounding box center [681, 109] width 168 height 17
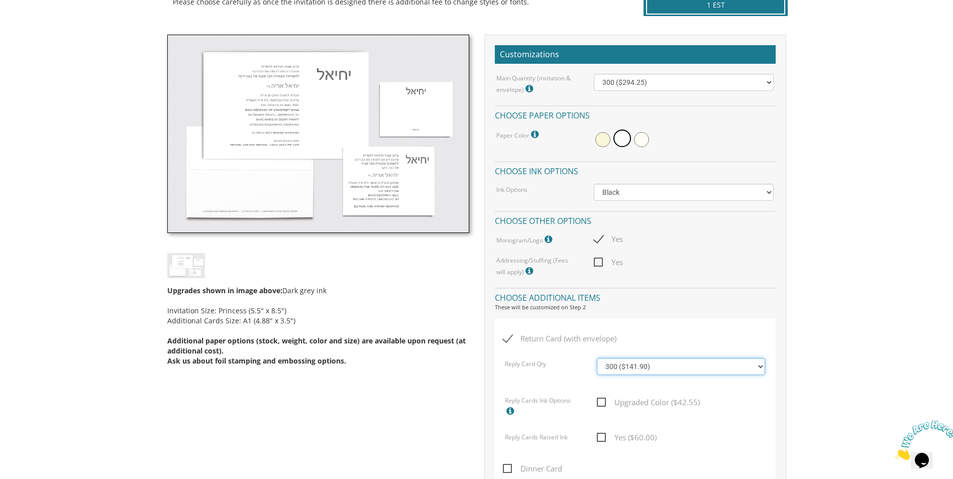
scroll to position [222, 0]
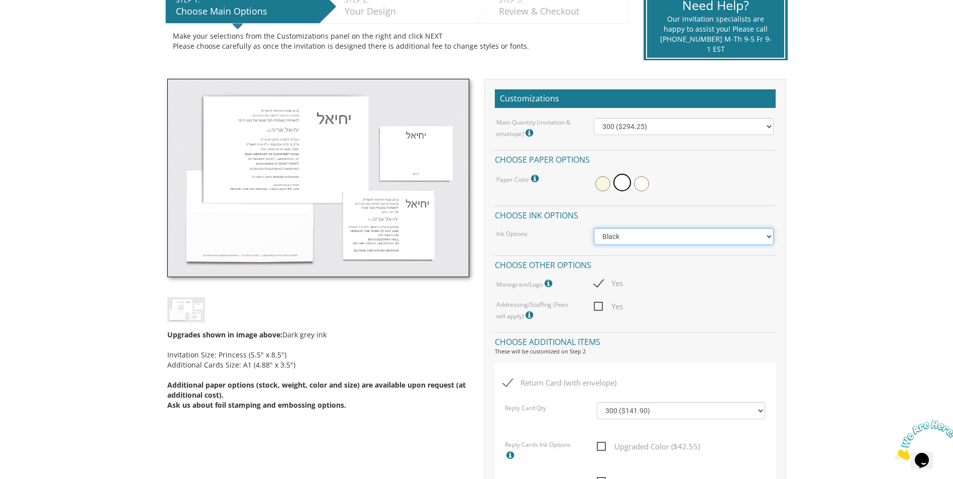
click at [620, 239] on select "Black Colored Ink ($65.00) Black + One Color ($100.00) Two Colors ($137.95)" at bounding box center [684, 236] width 180 height 17
click at [557, 285] on div "Monogram/Logo For best results, please upload a vector pdf. High res png (trans…" at bounding box center [537, 283] width 97 height 13
click at [597, 302] on span "Yes" at bounding box center [608, 306] width 29 height 13
click at [597, 302] on input "Yes" at bounding box center [597, 305] width 7 height 7
checkbox input "true"
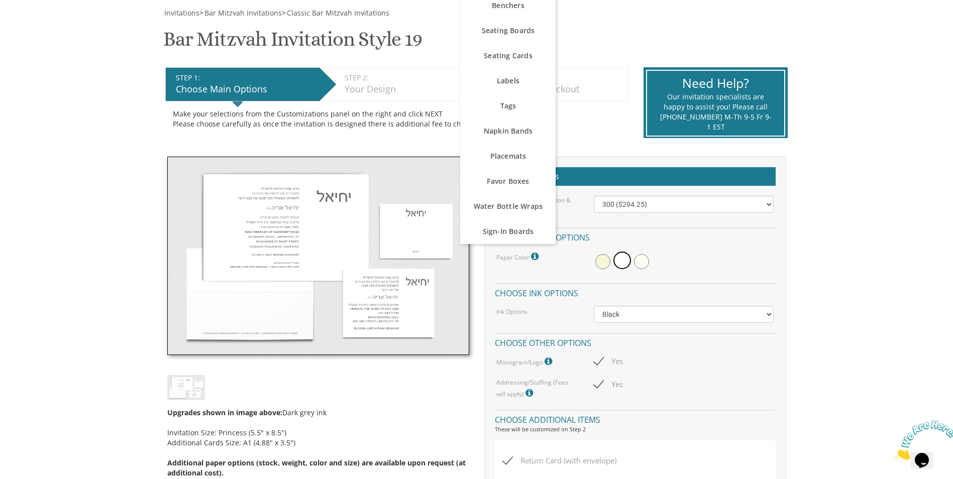
scroll to position [0, 0]
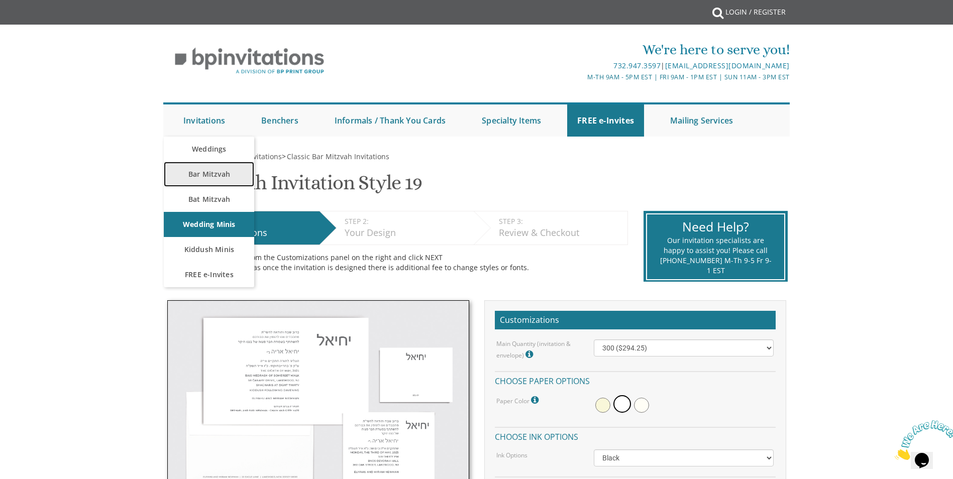
click at [200, 167] on link "Bar Mitzvah" at bounding box center [209, 174] width 90 height 25
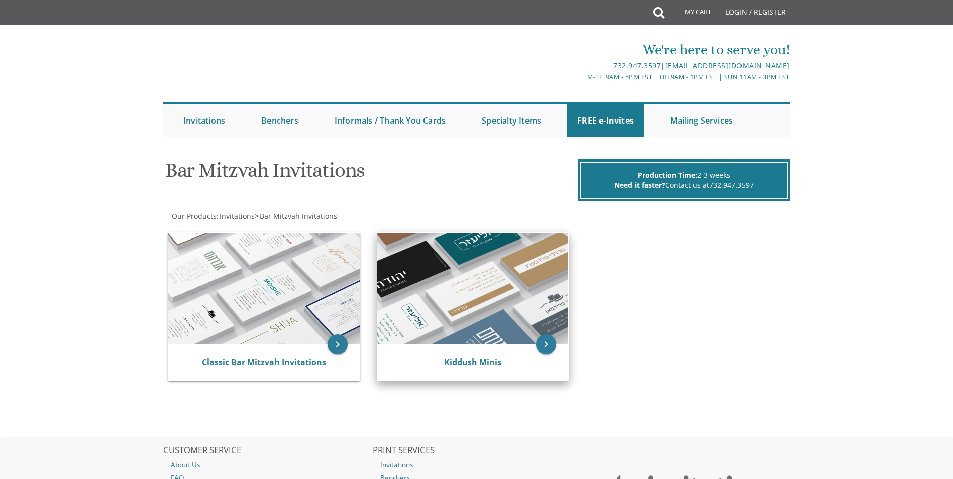
drag, startPoint x: 427, startPoint y: 297, endPoint x: 431, endPoint y: 300, distance: 5.2
click at [427, 297] on img at bounding box center [472, 289] width 191 height 112
click at [513, 363] on div "Kiddush Minis" at bounding box center [472, 363] width 167 height 12
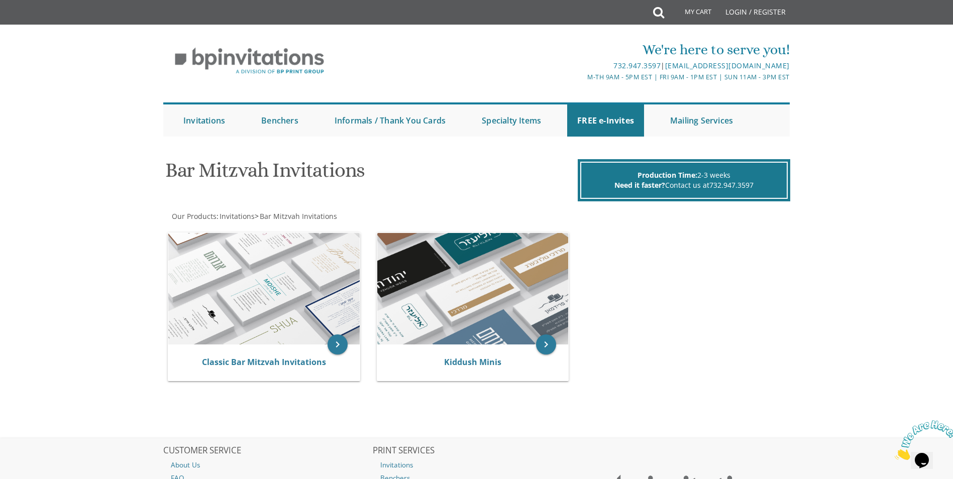
drag, startPoint x: 532, startPoint y: 348, endPoint x: 583, endPoint y: 338, distance: 51.2
click at [533, 348] on div "Kiddush Minis" at bounding box center [472, 363] width 191 height 36
click at [541, 344] on icon "keyboard_arrow_right" at bounding box center [546, 345] width 20 height 20
click at [467, 365] on link "Kiddush Minis" at bounding box center [472, 362] width 57 height 11
click at [478, 361] on link "Kiddush Minis" at bounding box center [472, 362] width 57 height 11
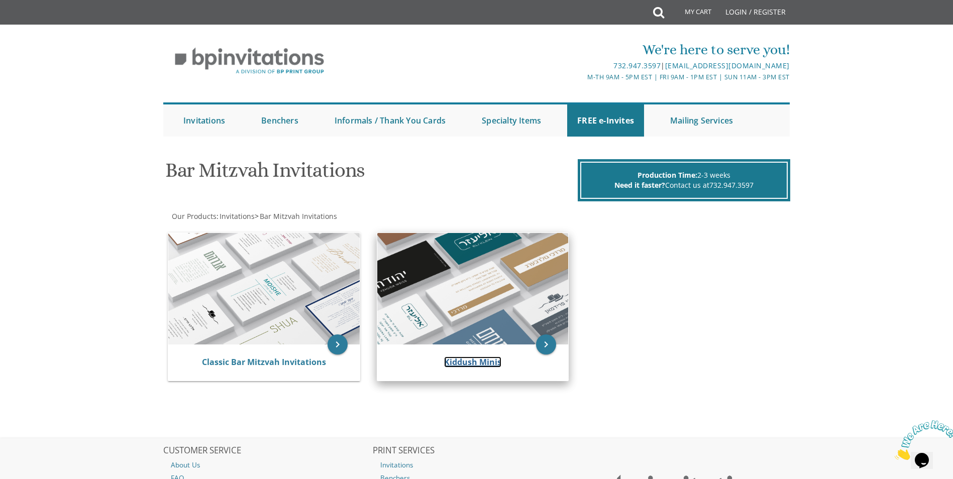
click at [468, 364] on link "Kiddush Minis" at bounding box center [472, 362] width 57 height 11
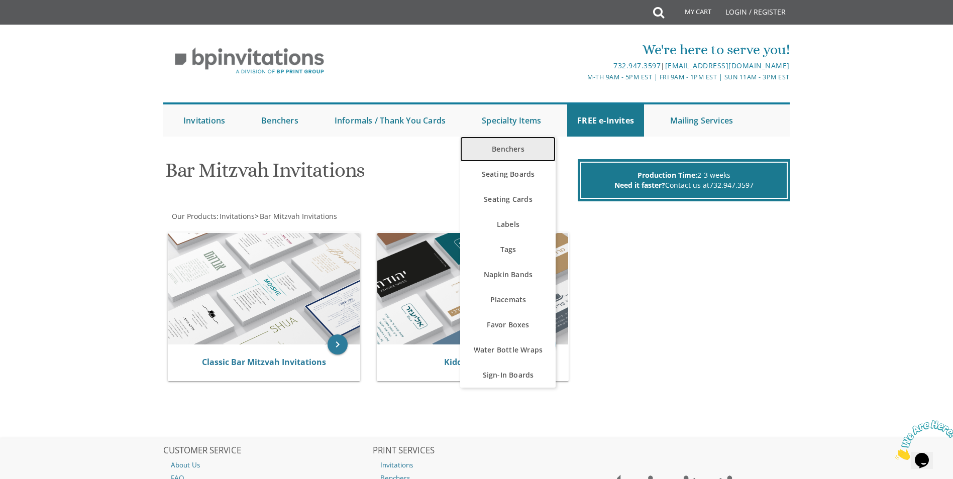
click at [523, 154] on link "Benchers" at bounding box center [507, 149] width 95 height 25
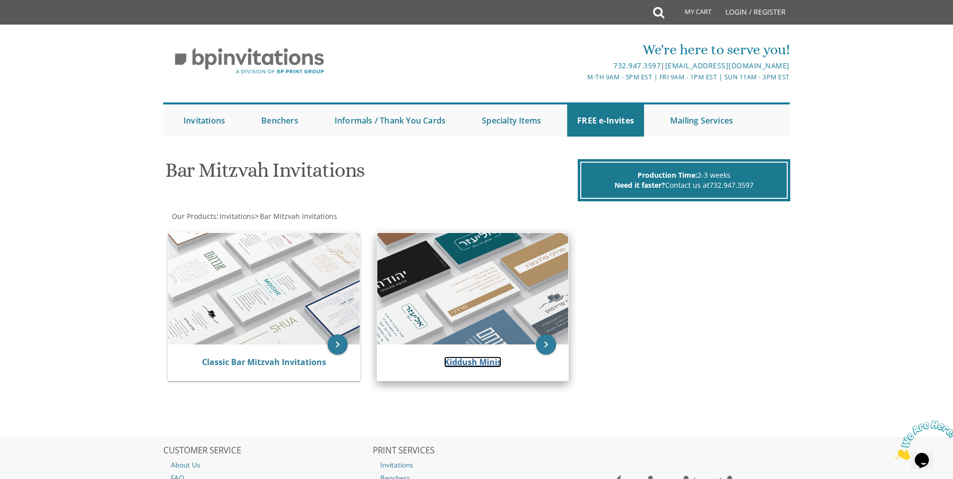
click at [465, 359] on link "Kiddush Minis" at bounding box center [472, 362] width 57 height 11
click at [486, 369] on div "Kiddush Minis" at bounding box center [472, 363] width 191 height 36
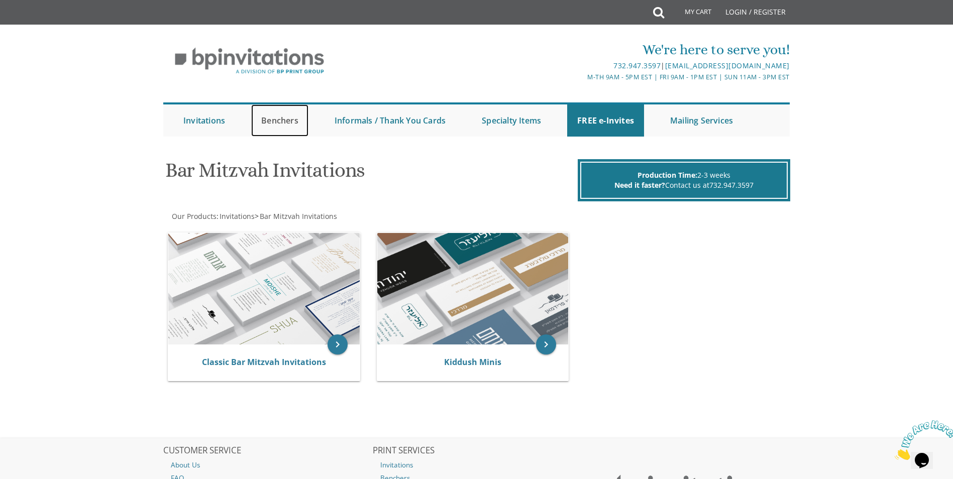
click at [278, 121] on link "Benchers" at bounding box center [279, 120] width 57 height 32
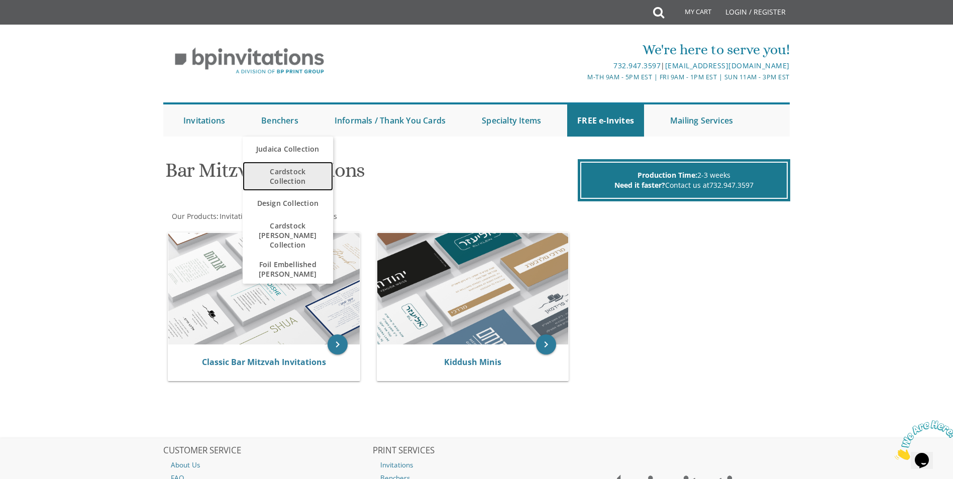
click at [288, 174] on span "Cardstock Collection" at bounding box center [288, 176] width 70 height 29
click at [275, 178] on span "Cardstock Collection" at bounding box center [288, 176] width 70 height 29
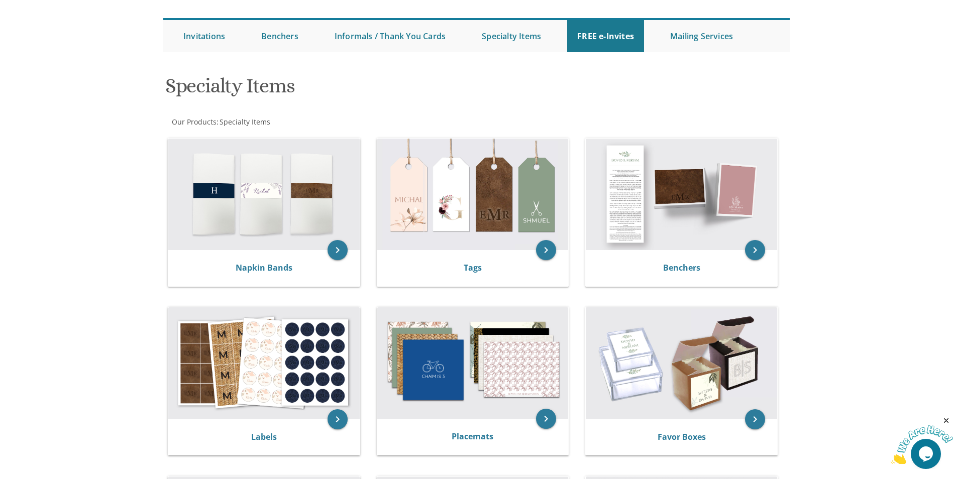
scroll to position [100, 0]
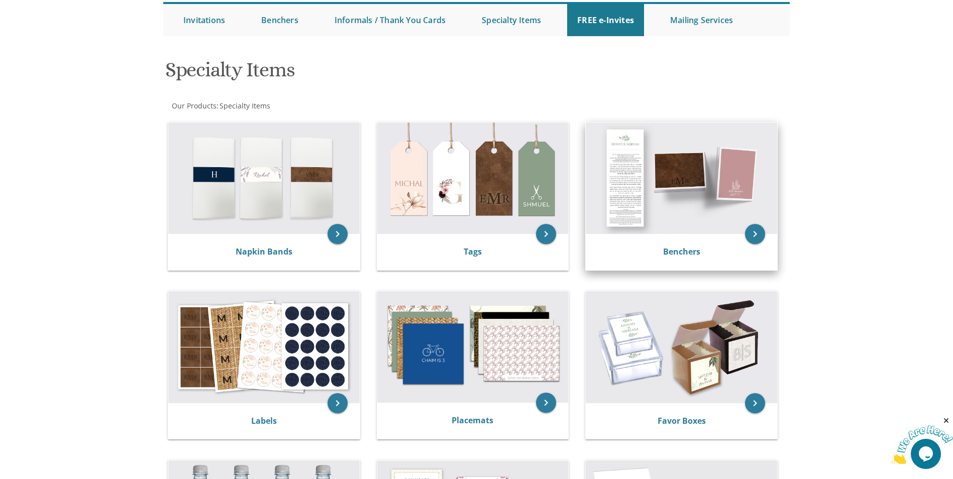
click at [701, 198] on img at bounding box center [681, 179] width 191 height 112
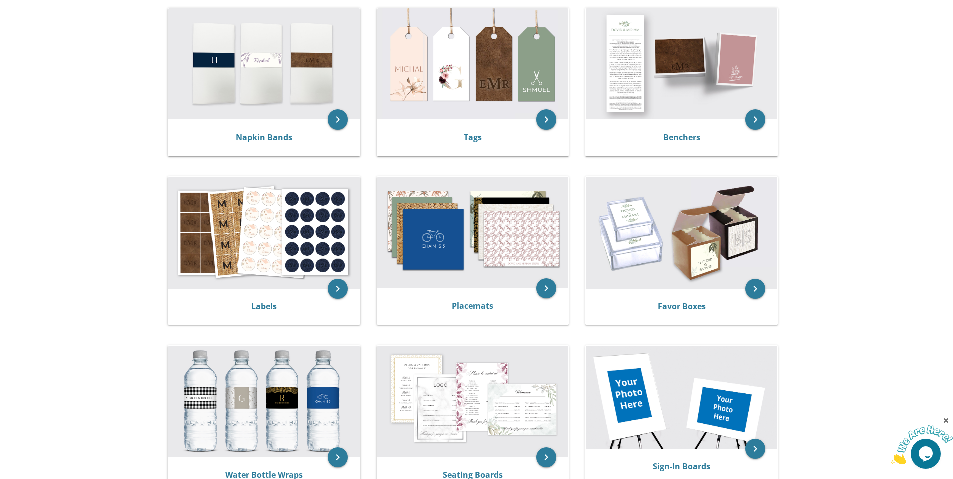
scroll to position [201, 0]
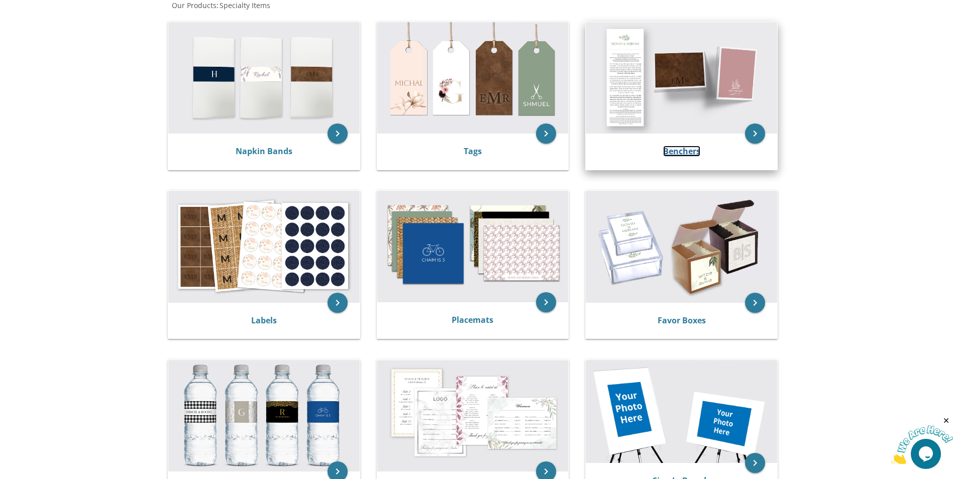
click at [676, 149] on link "Benchers" at bounding box center [681, 151] width 37 height 11
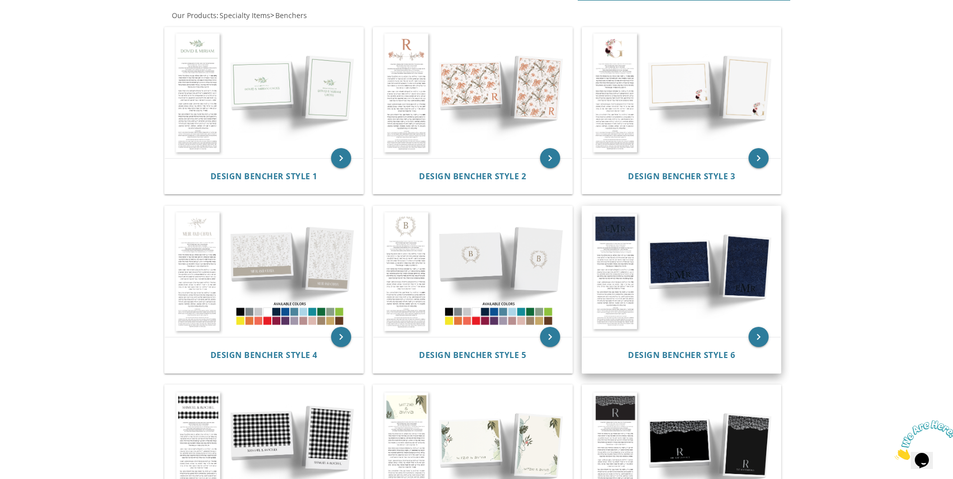
scroll to position [251, 0]
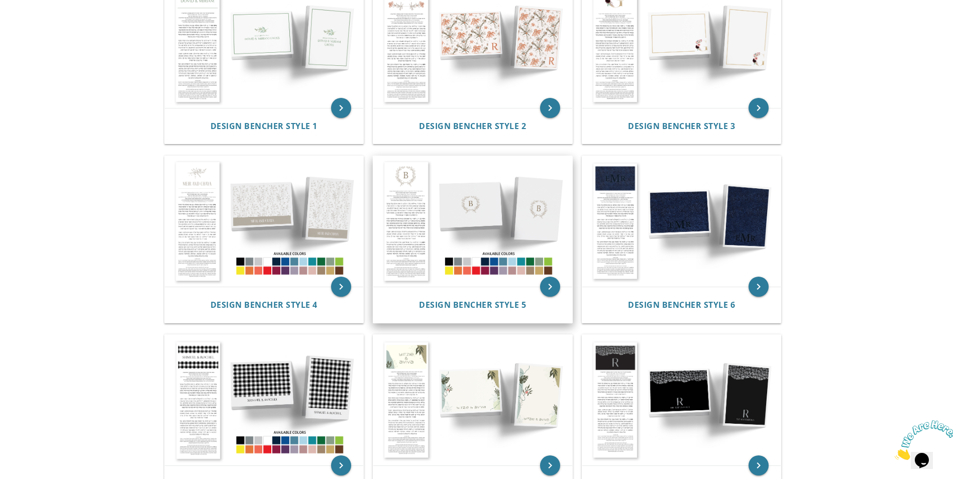
click at [391, 235] on img at bounding box center [472, 221] width 199 height 131
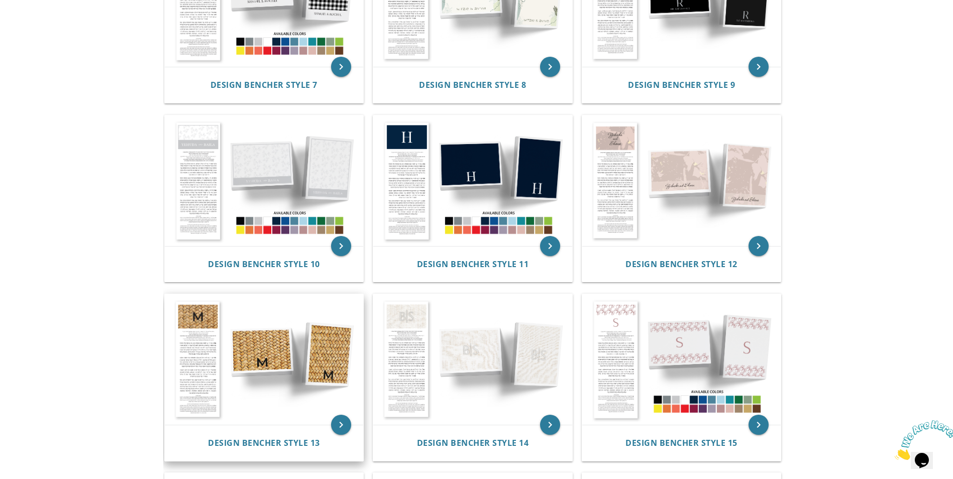
scroll to position [703, 0]
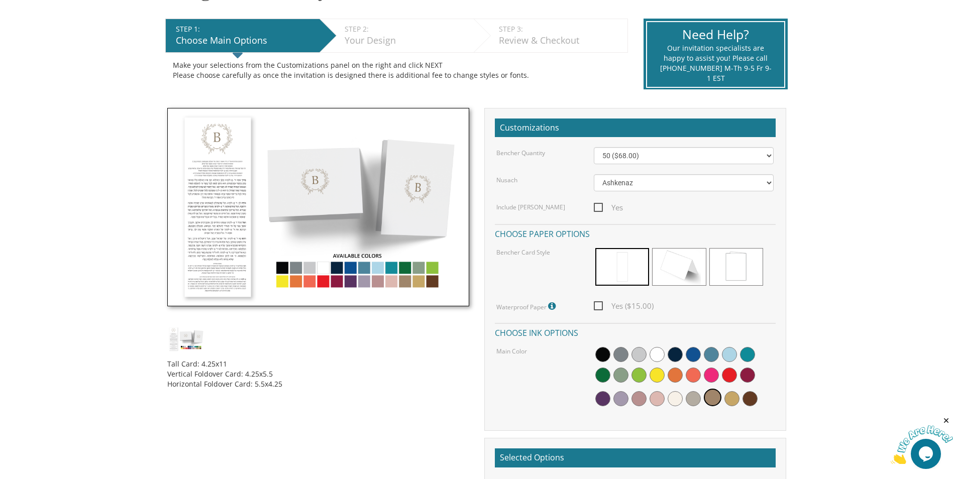
scroll to position [201, 0]
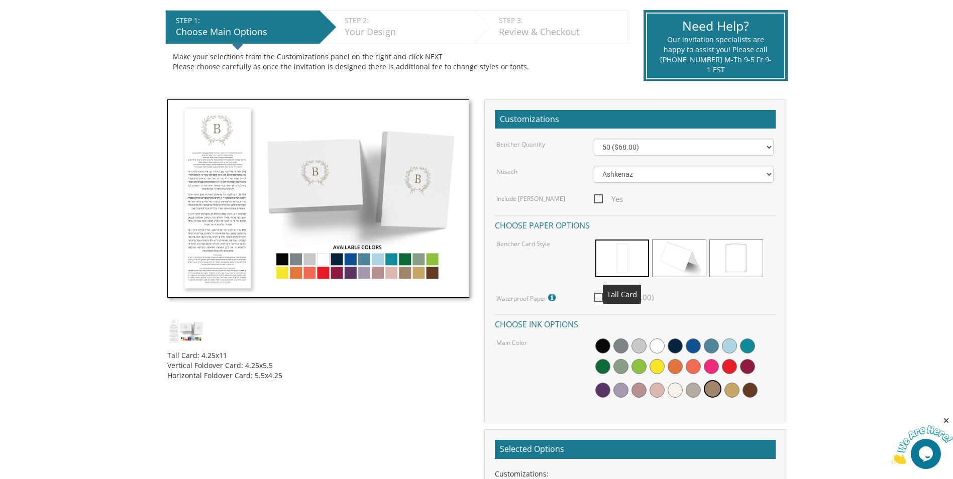
click at [610, 262] on span at bounding box center [622, 259] width 54 height 38
click at [603, 149] on select "50 ($68.00) 60 ($74.80) 70 ($81.60) 80 ($88.40) 90 ($95.20) 100 ($102.00) 125 (…" at bounding box center [684, 147] width 180 height 17
select select "200"
click at [594, 139] on select "50 ($68.00) 60 ($74.80) 70 ($81.60) 80 ($88.40) 90 ($95.20) 100 ($102.00) 125 (…" at bounding box center [684, 147] width 180 height 17
click at [636, 223] on h4 "Choose paper options" at bounding box center [635, 224] width 281 height 18
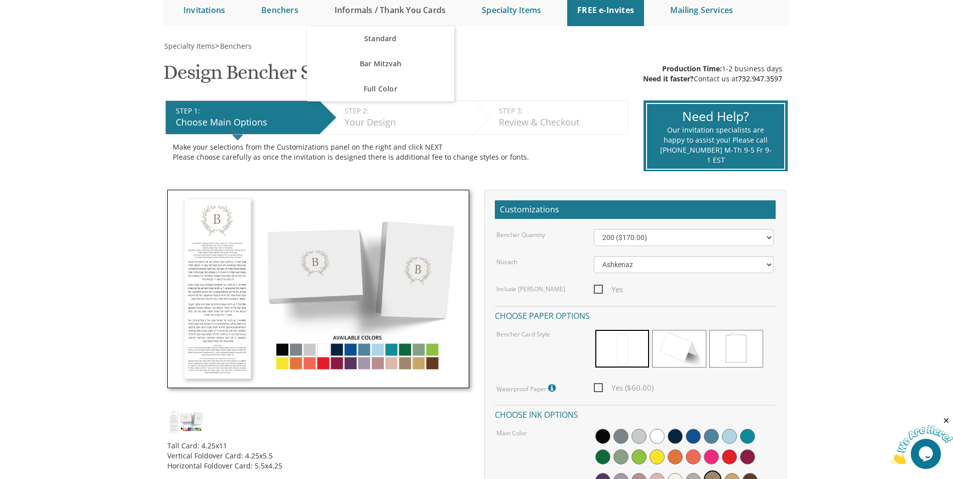
scroll to position [0, 0]
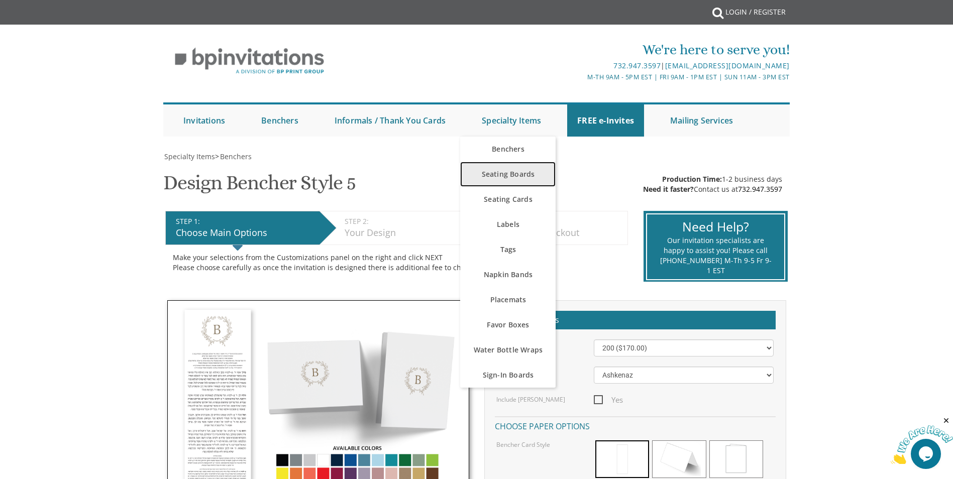
click at [527, 173] on link "Seating Boards" at bounding box center [507, 174] width 95 height 25
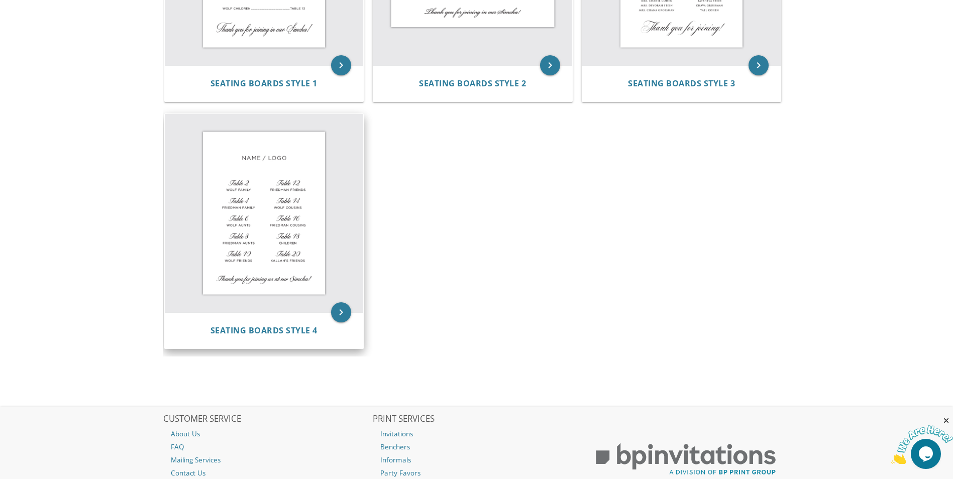
scroll to position [151, 0]
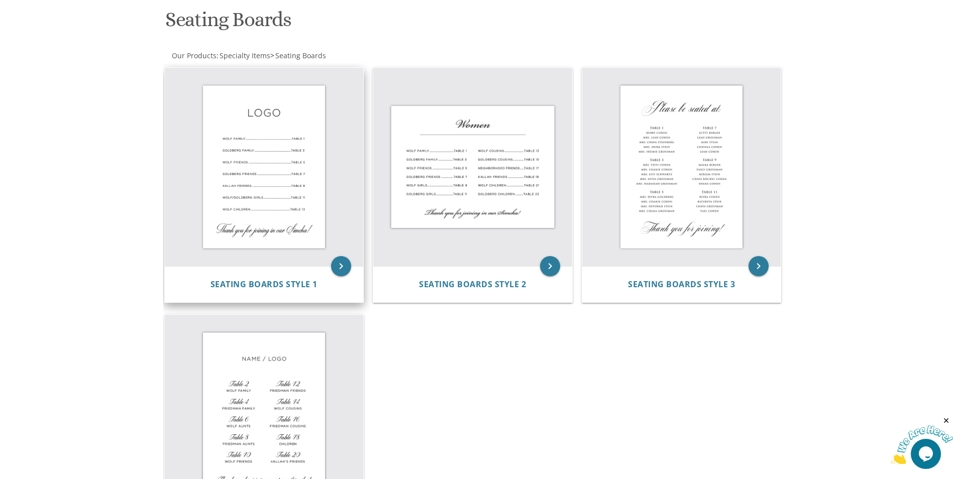
click at [252, 180] on img at bounding box center [264, 167] width 199 height 199
click at [324, 275] on div "Seating Boards Style 1" at bounding box center [264, 284] width 199 height 36
click at [273, 288] on span "Seating Boards Style 1" at bounding box center [263, 284] width 107 height 11
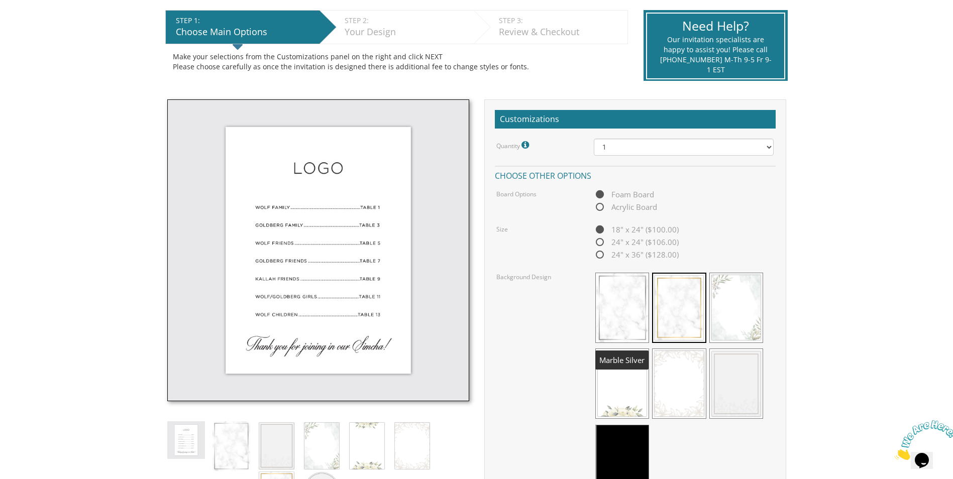
click at [611, 305] on span at bounding box center [622, 308] width 54 height 70
click at [698, 314] on span at bounding box center [679, 308] width 54 height 70
click at [733, 374] on span at bounding box center [736, 384] width 54 height 70
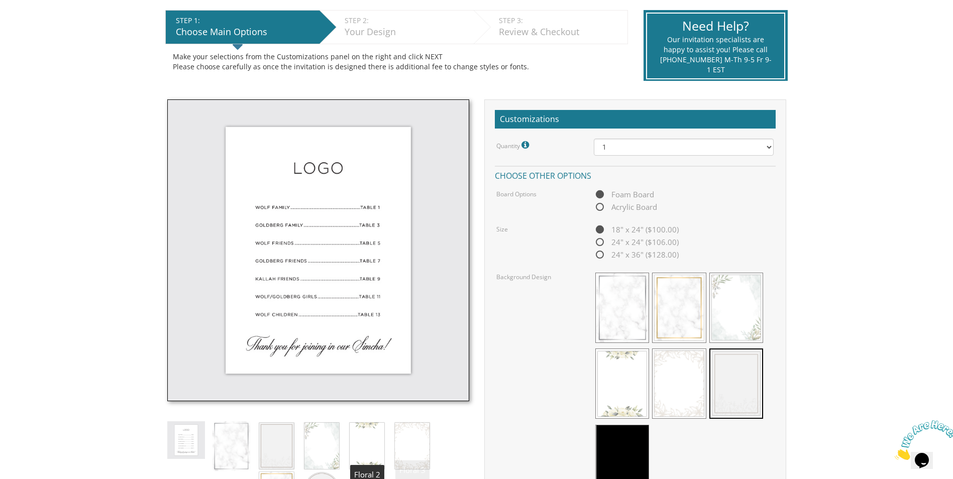
click at [373, 443] on img at bounding box center [367, 445] width 38 height 49
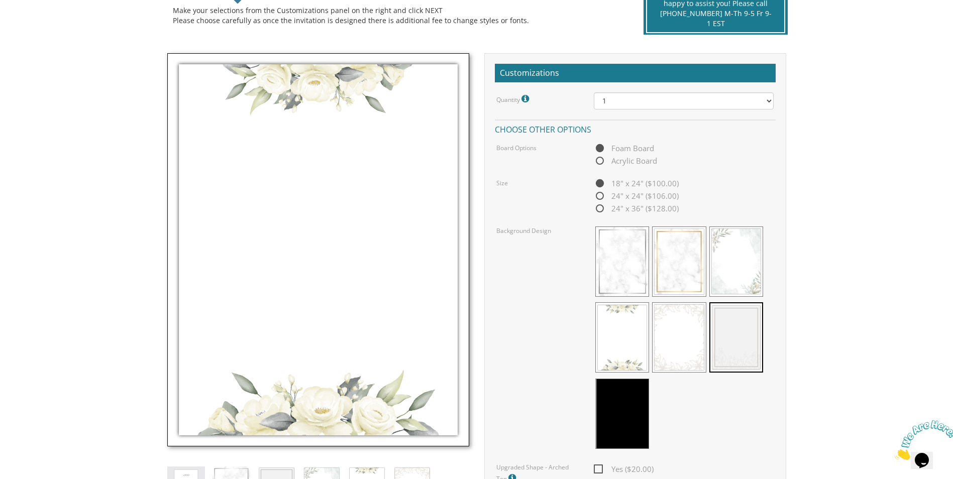
scroll to position [452, 0]
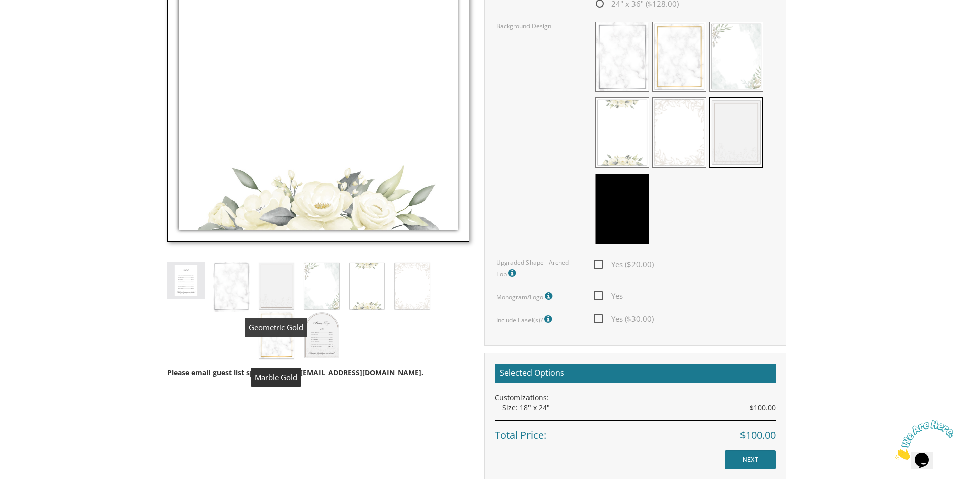
click at [283, 295] on img at bounding box center [277, 286] width 38 height 49
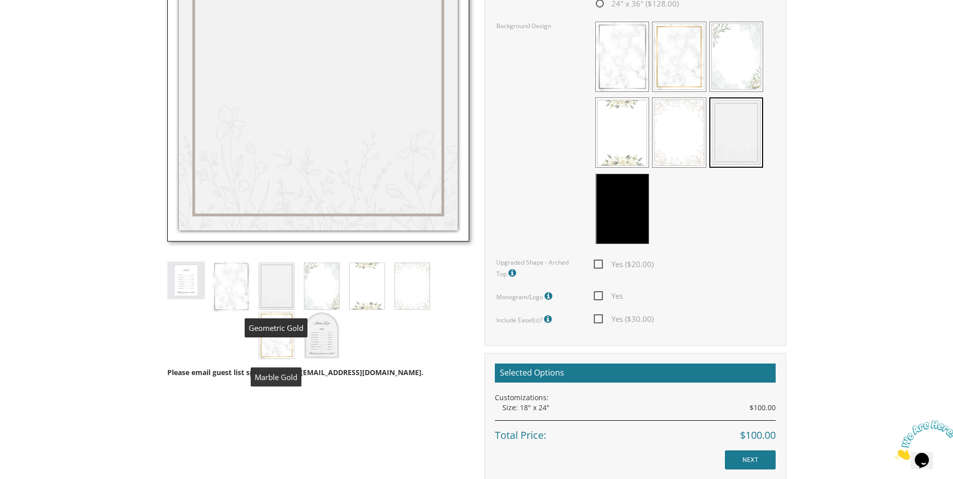
scroll to position [301, 0]
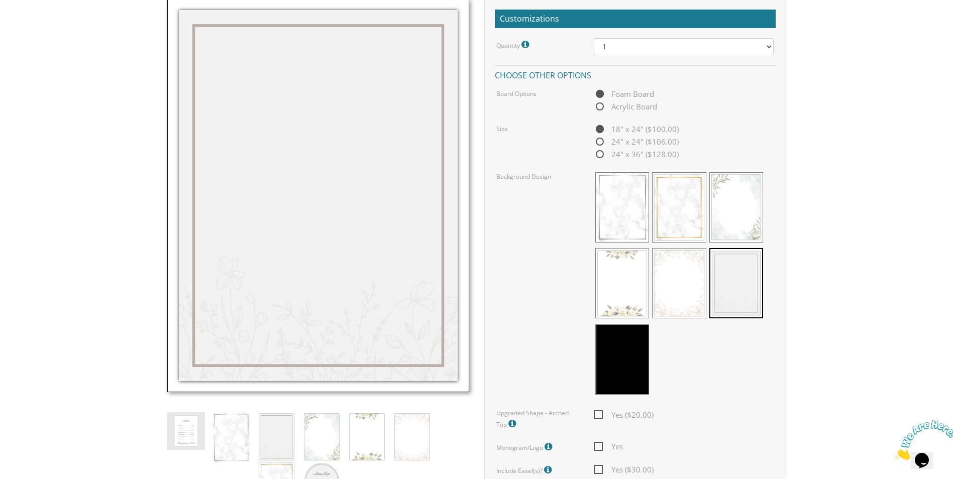
click at [176, 439] on img at bounding box center [186, 431] width 38 height 38
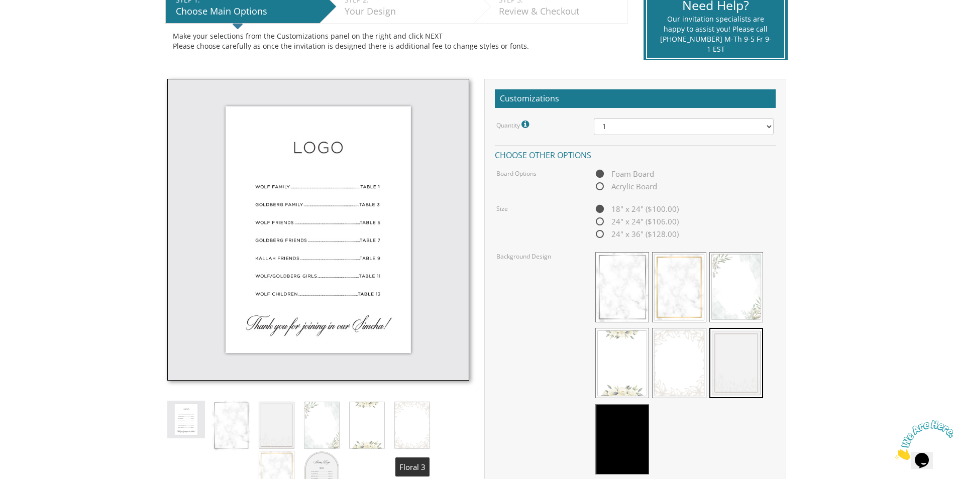
scroll to position [201, 0]
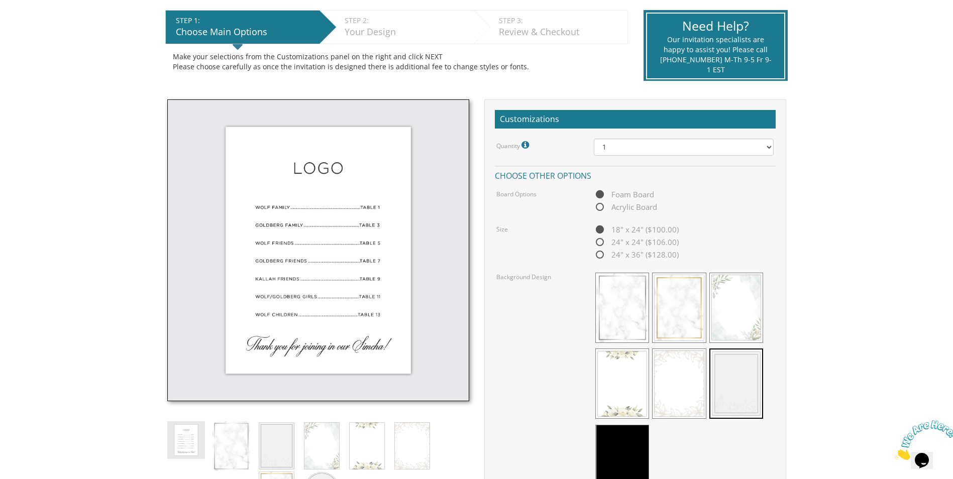
click at [635, 206] on span "Acrylic Board" at bounding box center [625, 207] width 63 height 13
click at [600, 206] on input "Acrylic Board" at bounding box center [597, 207] width 7 height 7
radio input "true"
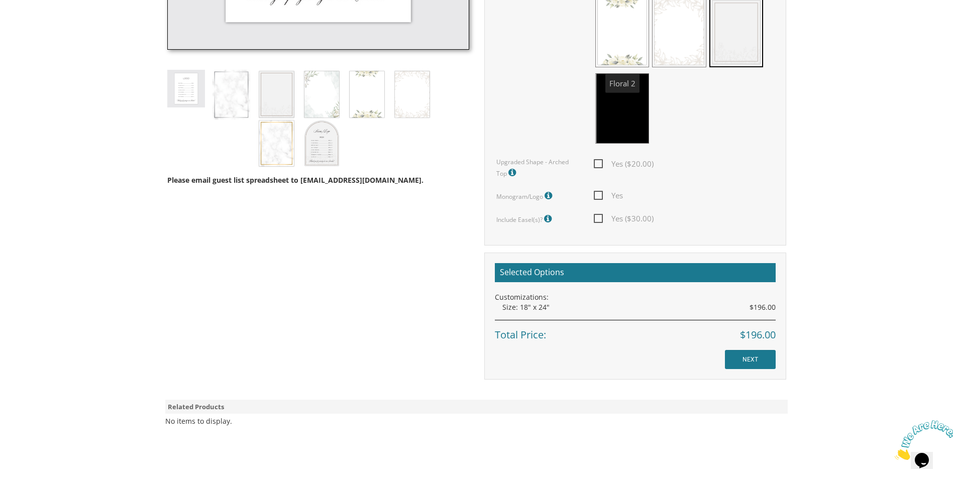
scroll to position [301, 0]
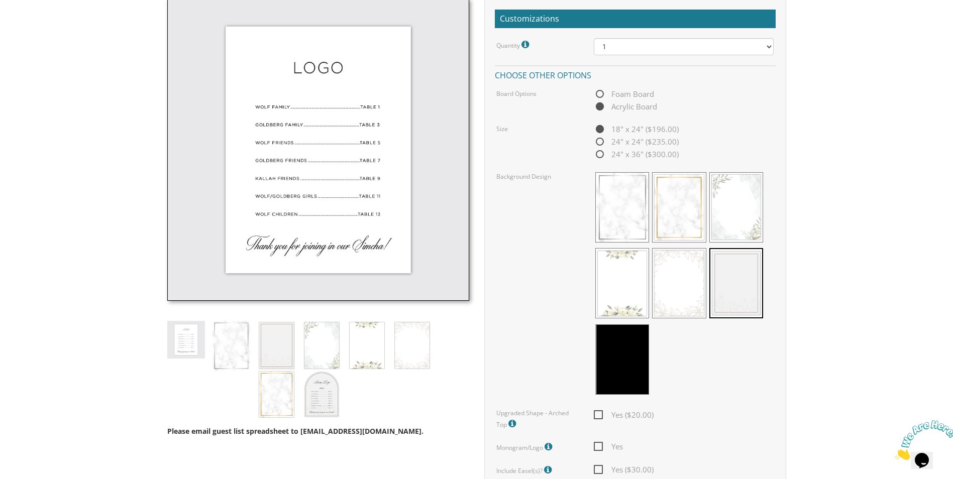
click at [599, 92] on span "Foam Board" at bounding box center [624, 94] width 60 height 13
click at [599, 92] on input "Foam Board" at bounding box center [597, 94] width 7 height 7
radio input "true"
click at [611, 107] on span "Acrylic Board" at bounding box center [625, 106] width 63 height 13
click at [600, 107] on input "Acrylic Board" at bounding box center [597, 107] width 7 height 7
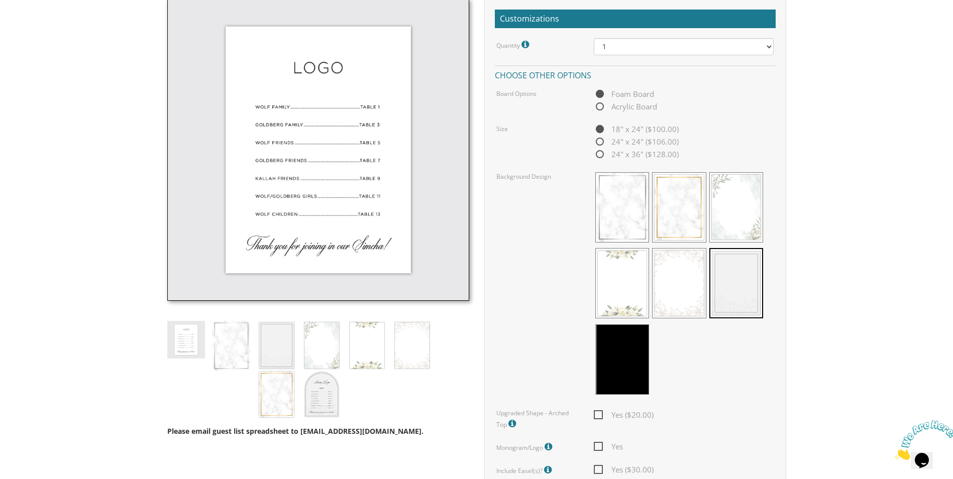
radio input "true"
click at [597, 143] on span "24" x 24" ($235.00)" at bounding box center [636, 142] width 85 height 13
click at [597, 143] on input "24" x 24" ($235.00)" at bounding box center [597, 142] width 7 height 7
radio input "true"
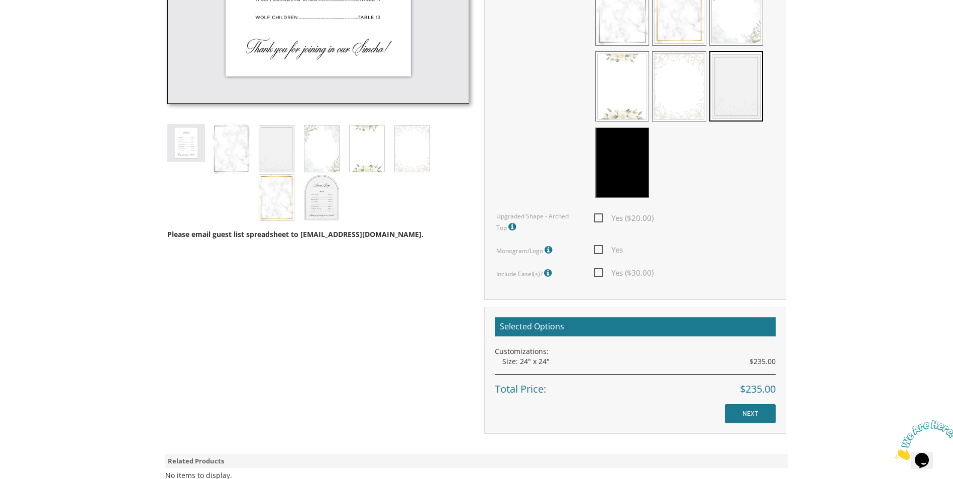
scroll to position [352, 0]
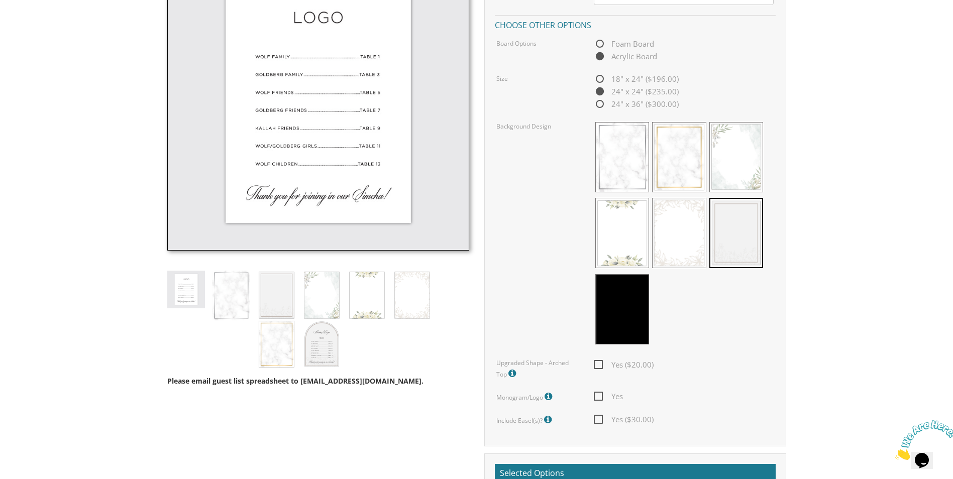
click at [600, 398] on span "Yes" at bounding box center [608, 396] width 29 height 13
click at [600, 398] on input "Yes" at bounding box center [597, 395] width 7 height 7
checkbox input "true"
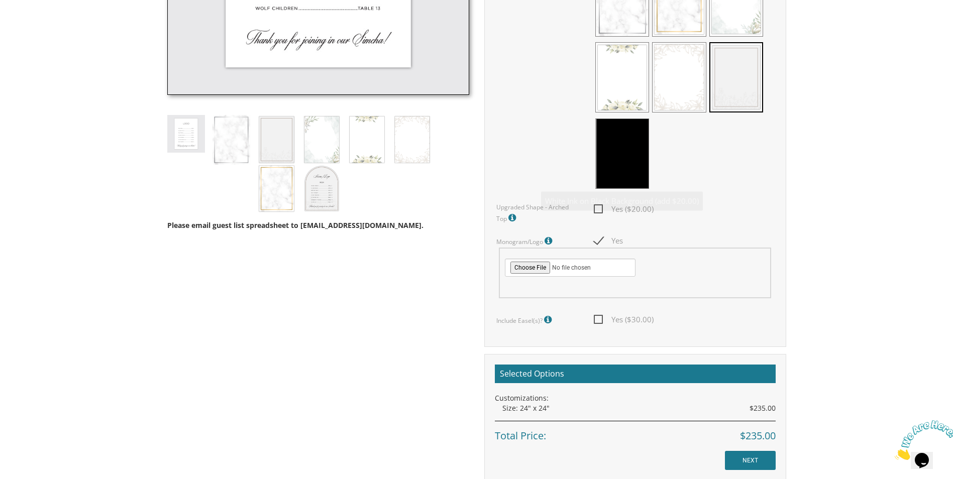
scroll to position [603, 0]
